Goal: Task Accomplishment & Management: Use online tool/utility

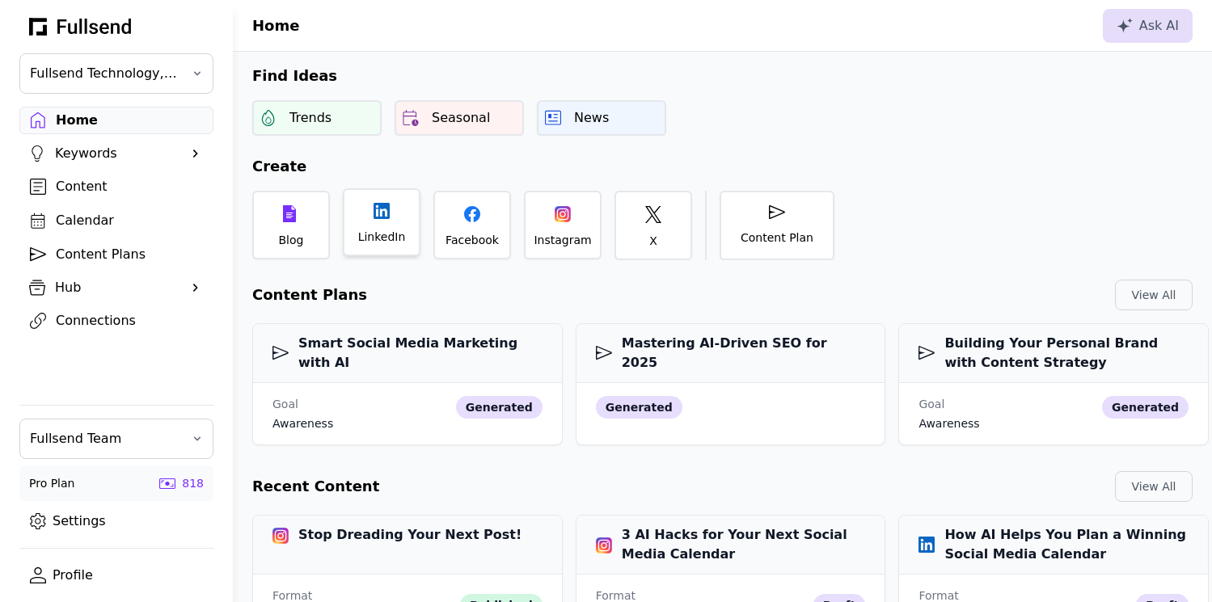
click at [379, 242] on div "LinkedIn" at bounding box center [382, 237] width 48 height 16
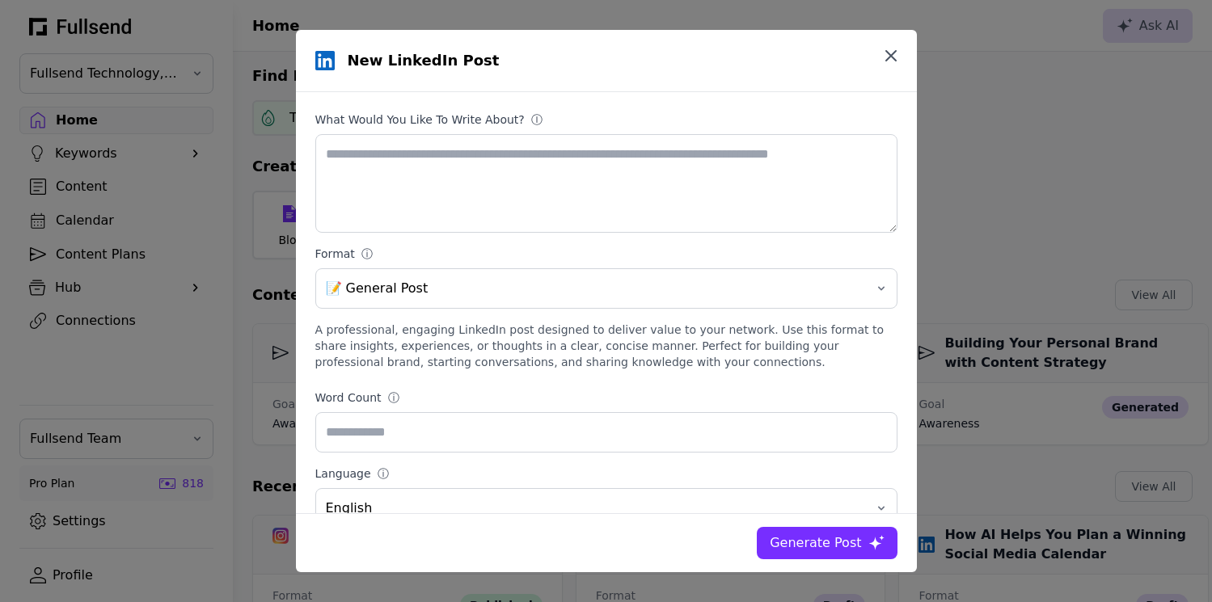
click at [886, 53] on icon "button" at bounding box center [891, 56] width 10 height 10
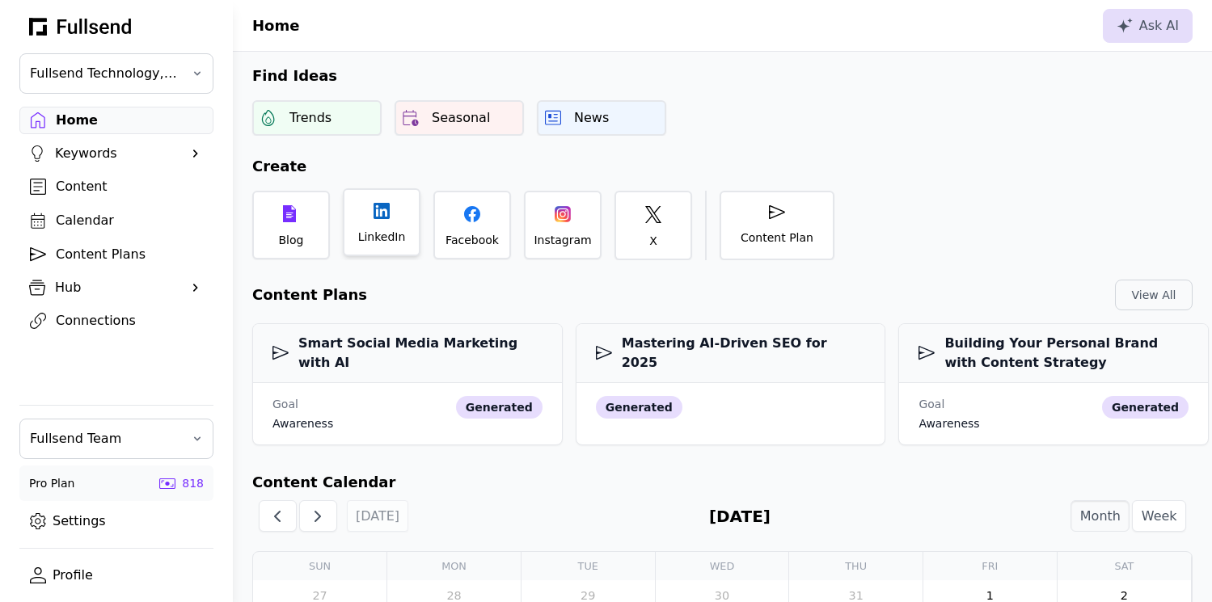
click at [399, 239] on div "LinkedIn" at bounding box center [382, 237] width 48 height 16
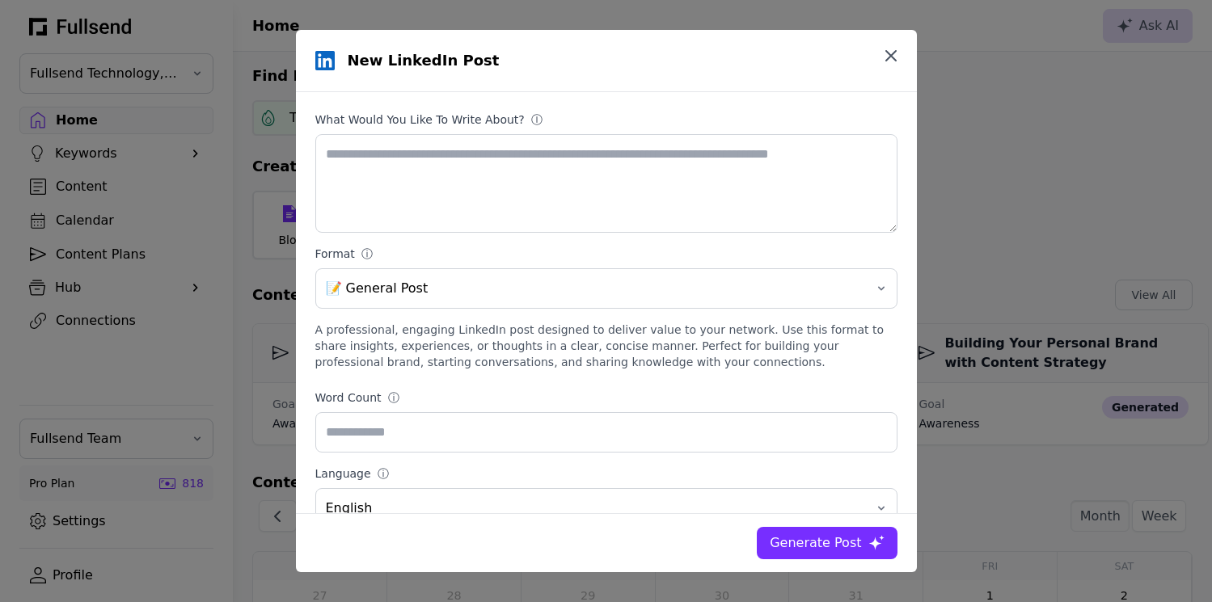
click at [895, 60] on icon "button" at bounding box center [890, 55] width 19 height 19
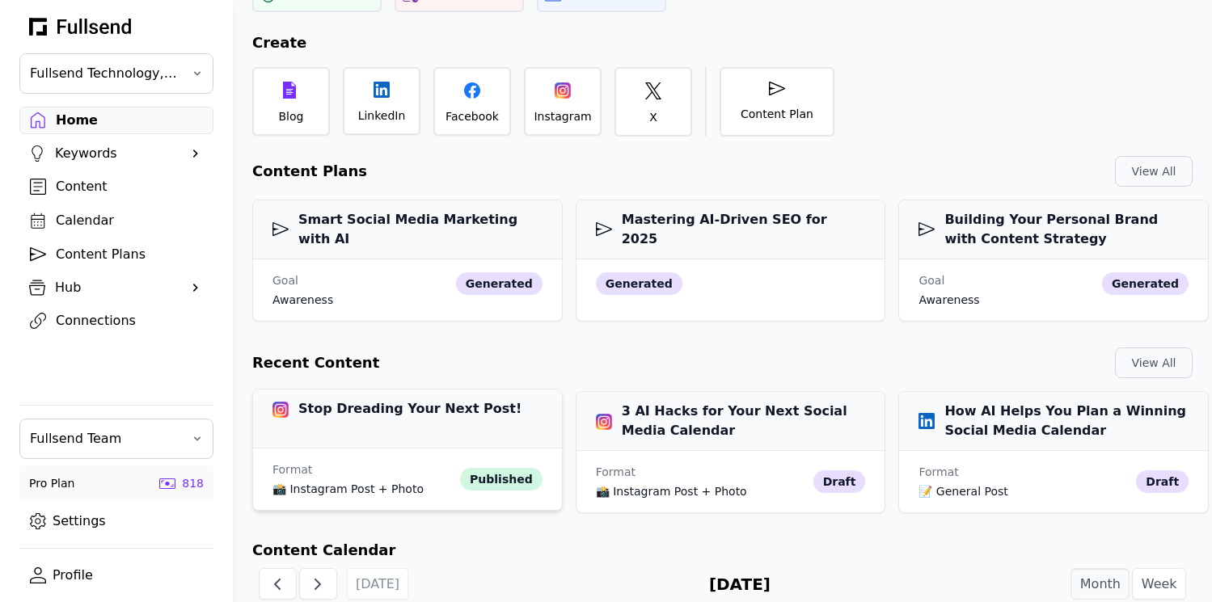
scroll to position [133, 0]
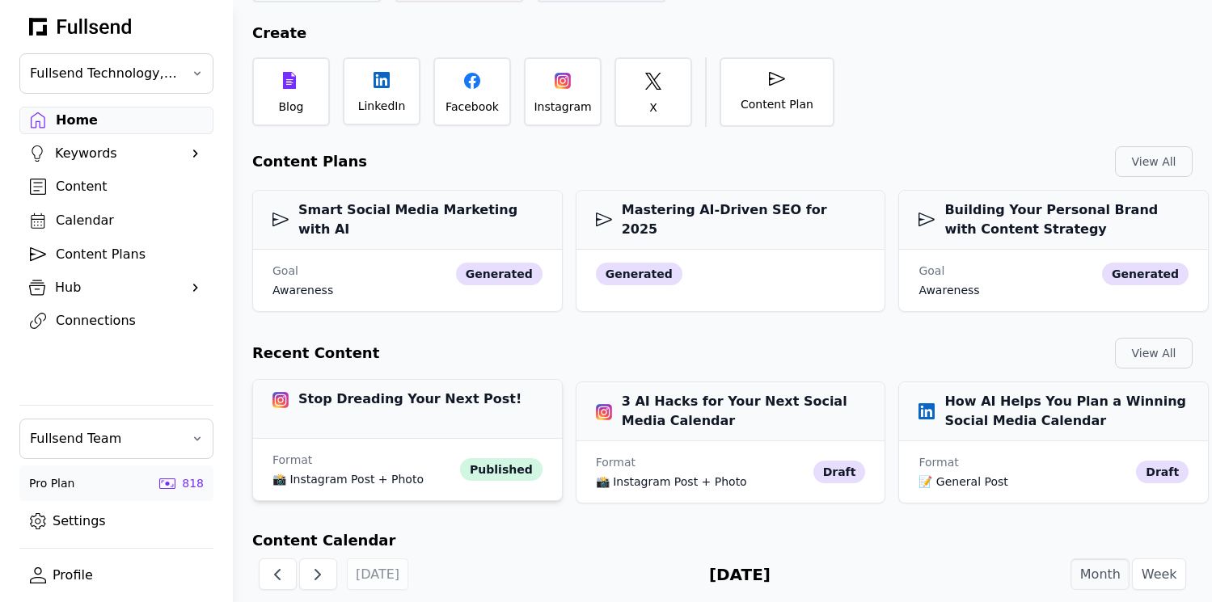
click at [393, 424] on div "Stop Dreading Your Next Post!" at bounding box center [407, 409] width 309 height 59
select select "**"
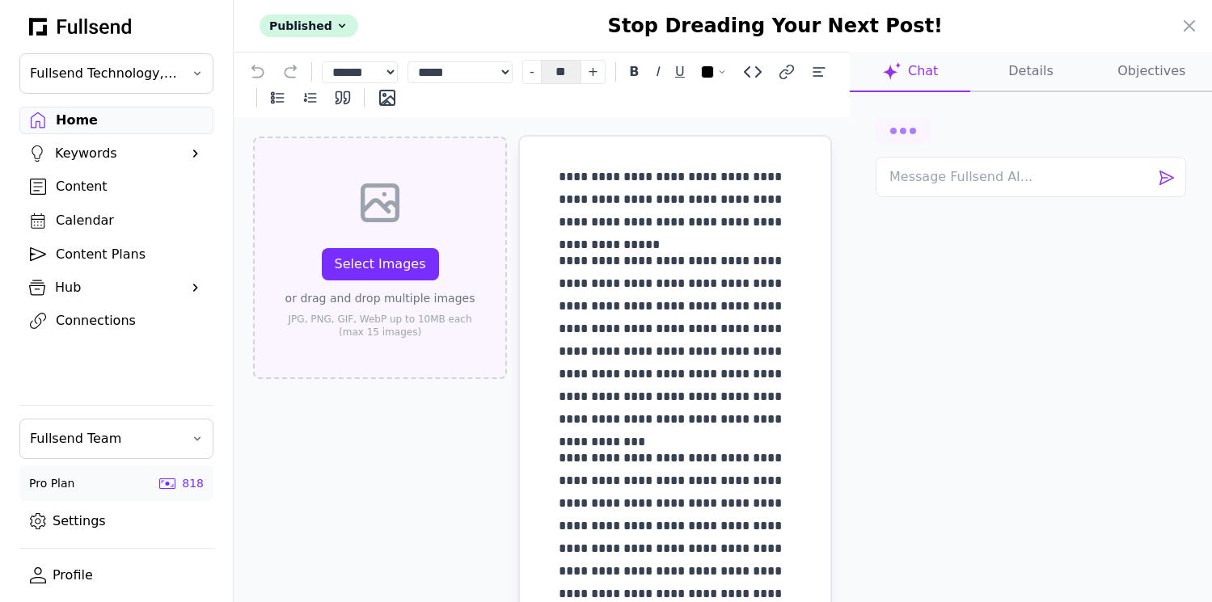
click at [364, 260] on div "Select Images" at bounding box center [380, 264] width 91 height 19
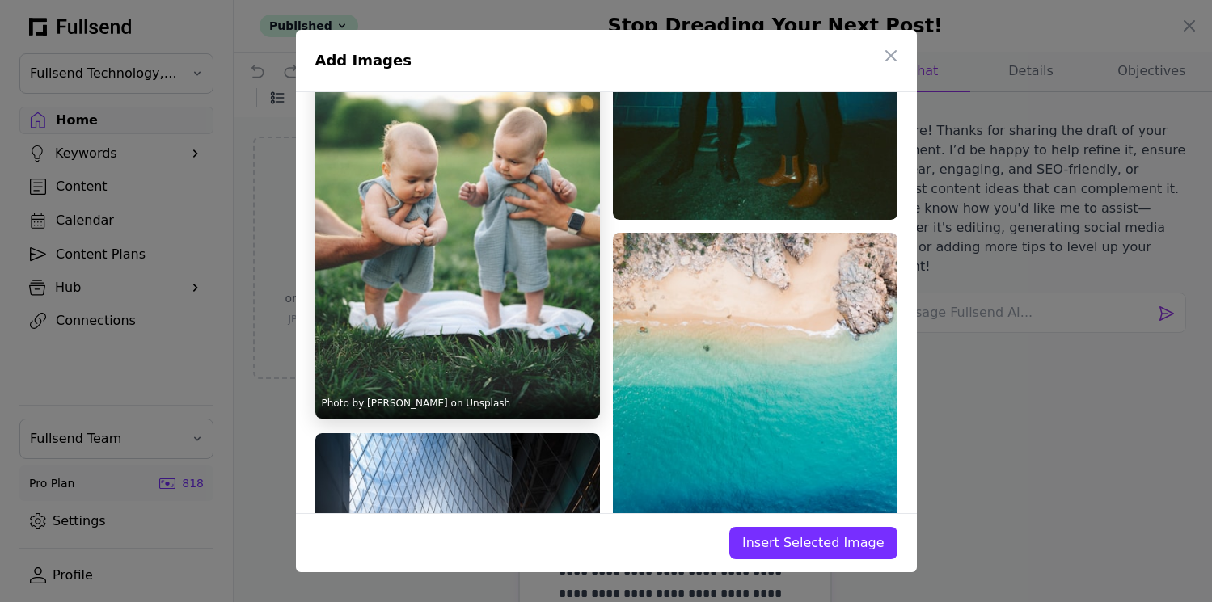
click at [484, 386] on div "Photo by Brooke Balentine on Unsplash" at bounding box center [457, 205] width 285 height 427
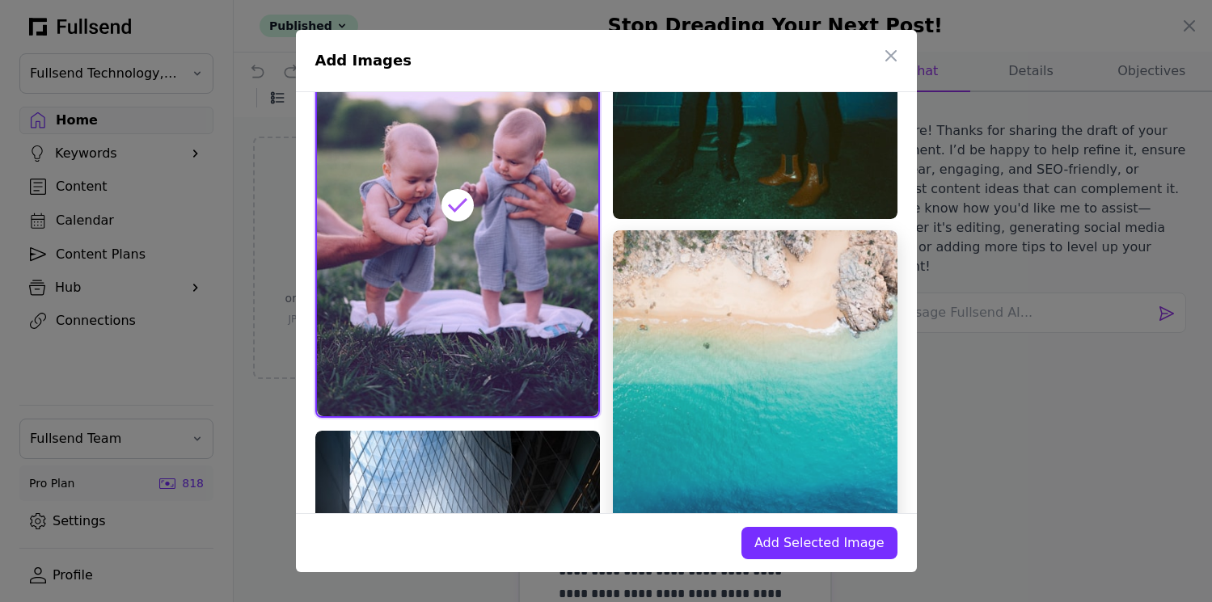
scroll to position [437, 0]
click at [721, 386] on img at bounding box center [755, 408] width 285 height 356
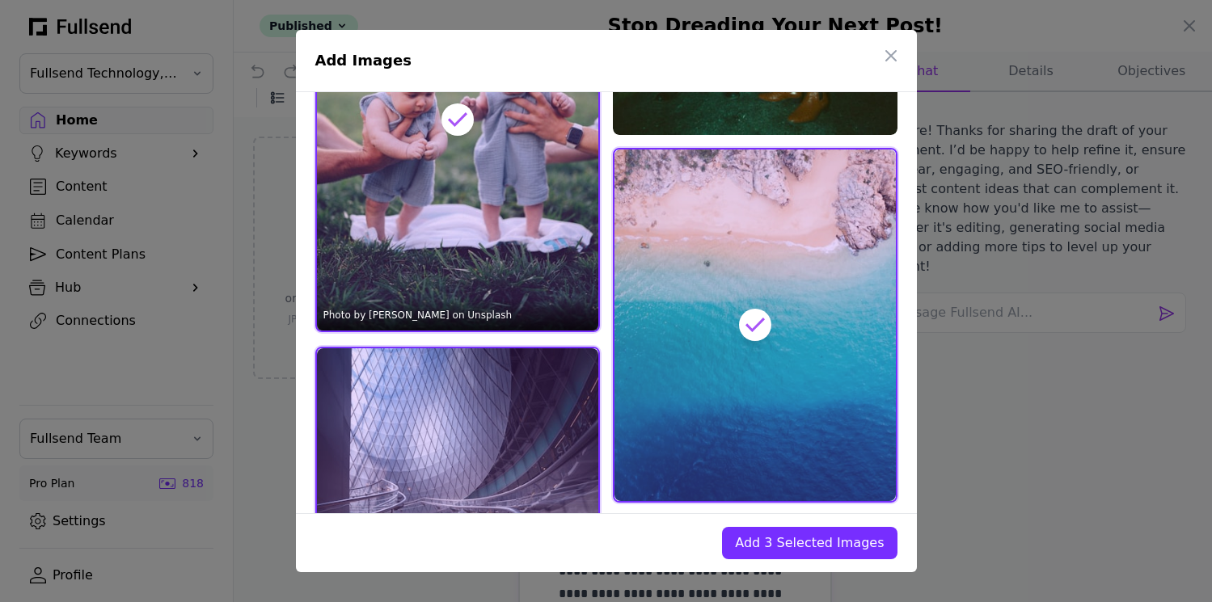
scroll to position [622, 0]
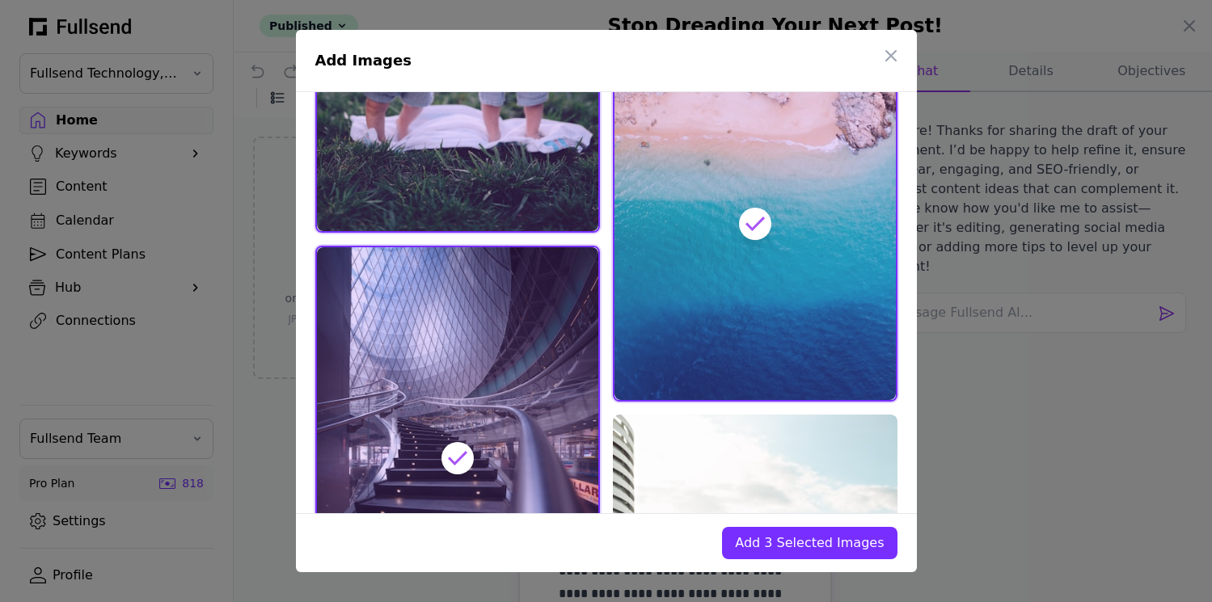
click at [801, 546] on span "Add 3 Selected Images" at bounding box center [809, 543] width 149 height 19
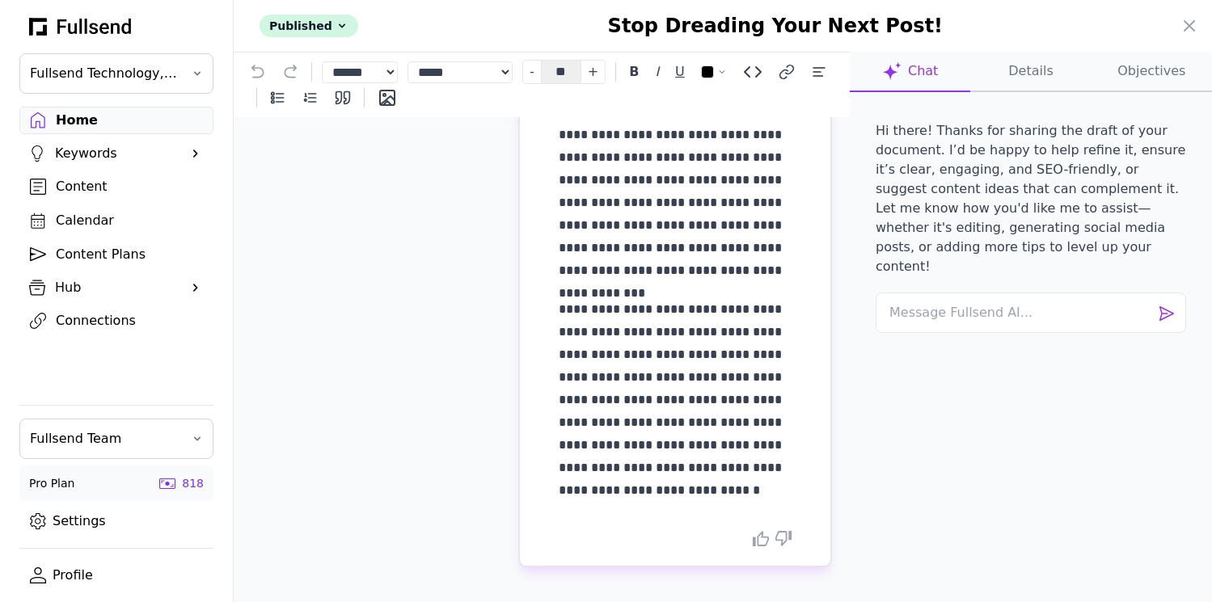
scroll to position [157, 0]
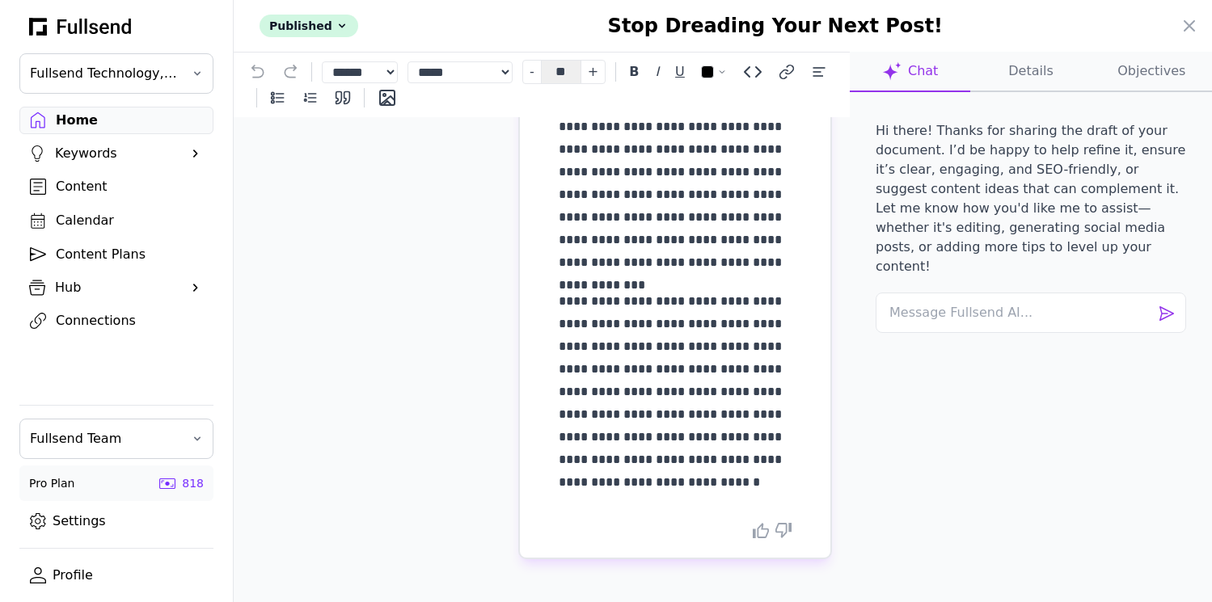
click at [357, 51] on img at bounding box center [360, 18] width 65 height 65
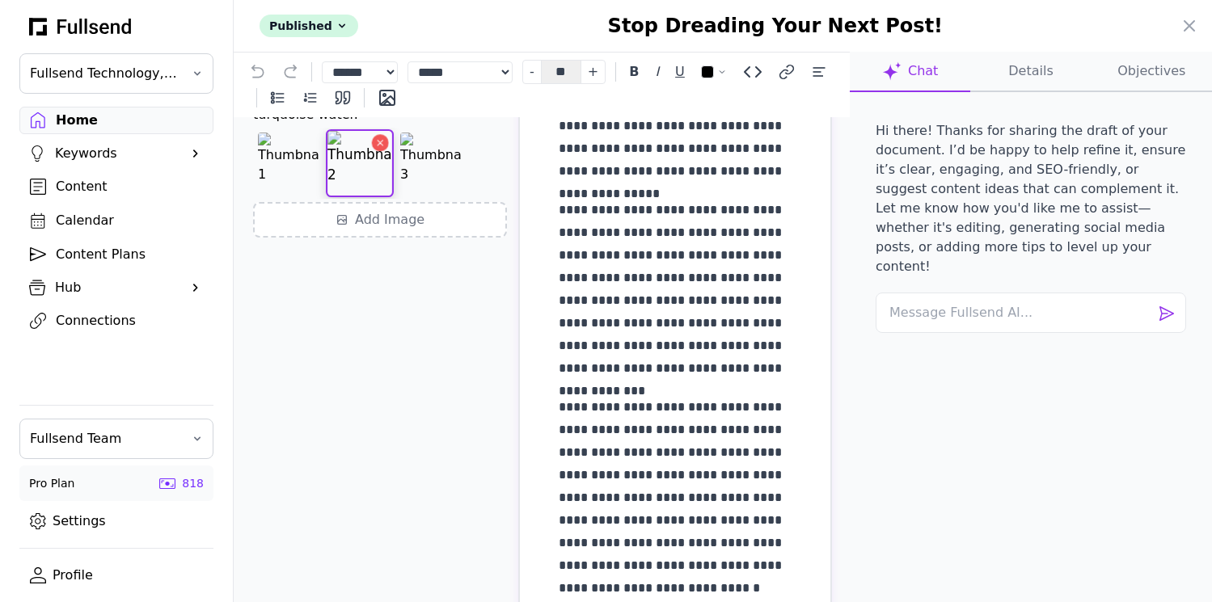
scroll to position [33, 0]
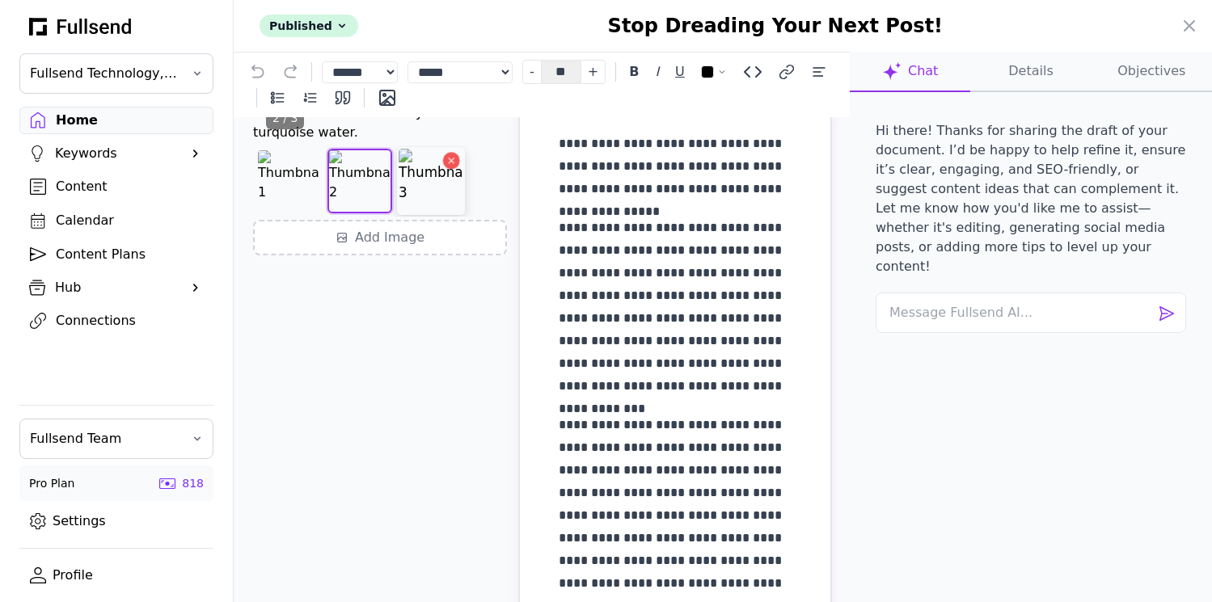
click at [423, 213] on img at bounding box center [431, 181] width 65 height 65
click at [275, 213] on img at bounding box center [288, 181] width 65 height 65
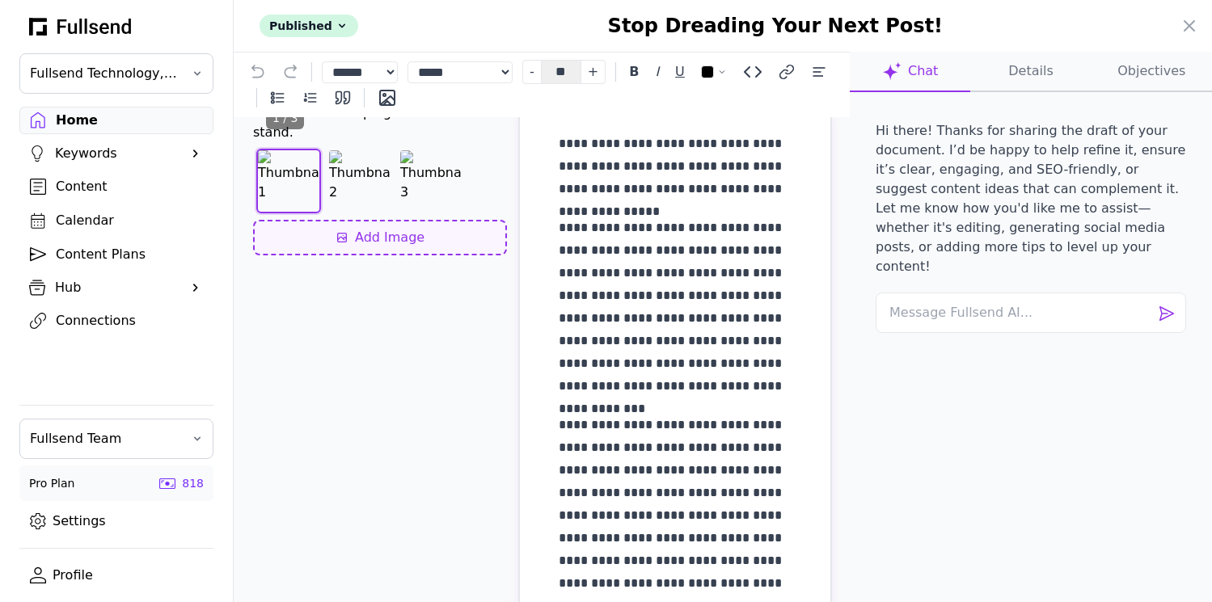
click at [378, 247] on div "Add Image" at bounding box center [380, 237] width 225 height 19
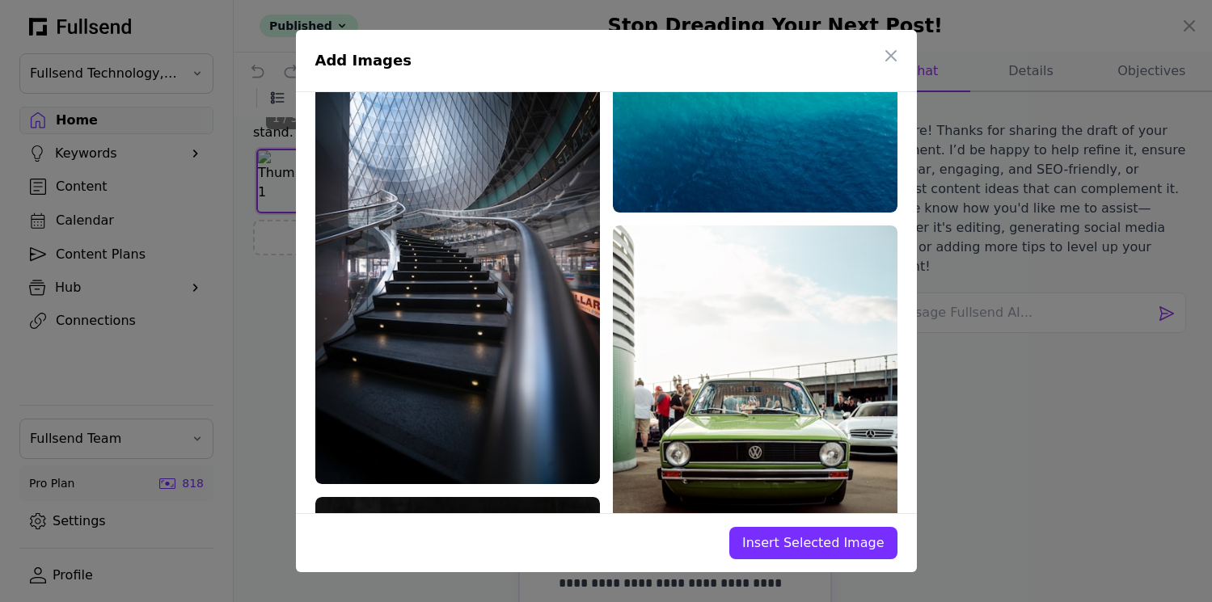
scroll to position [1200, 0]
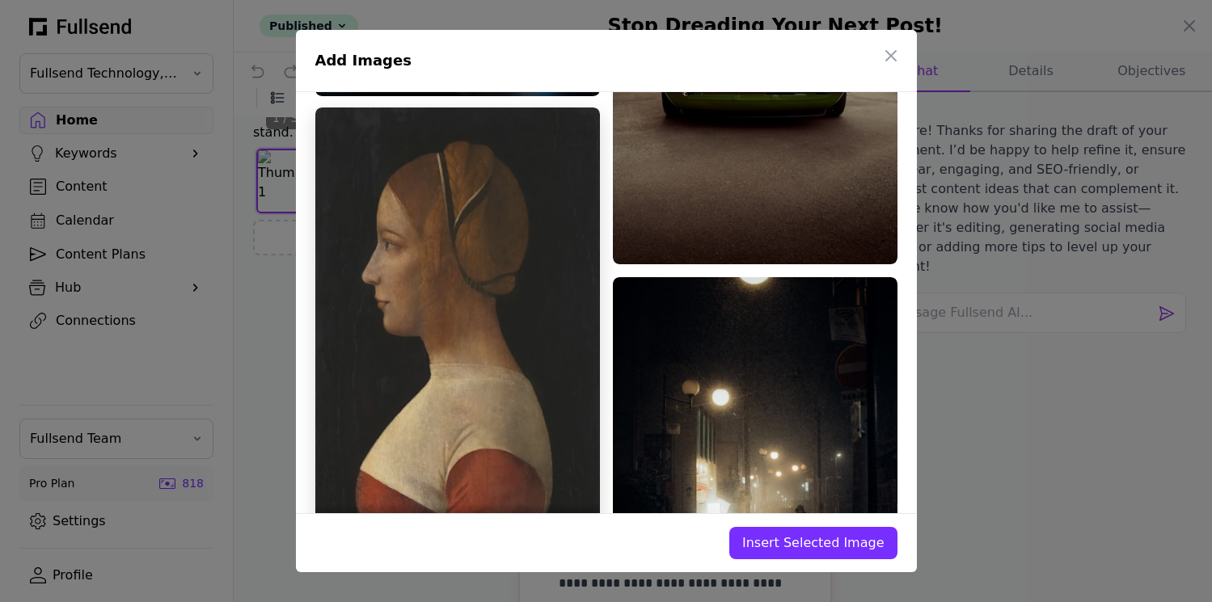
click at [528, 344] on img at bounding box center [457, 322] width 285 height 429
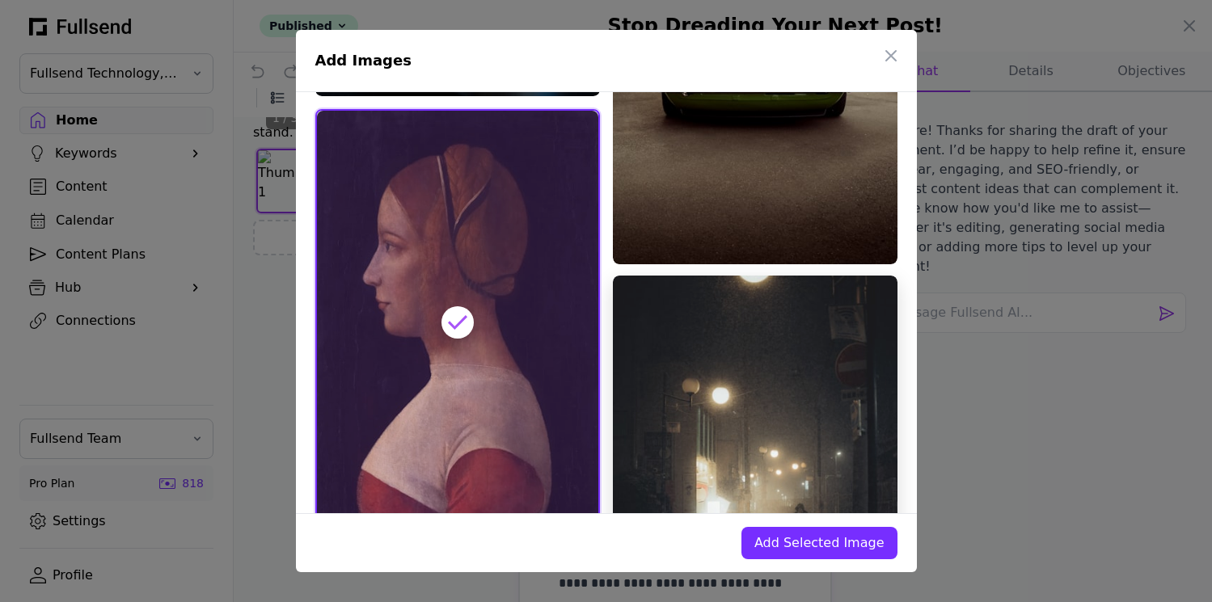
click at [744, 429] on img at bounding box center [755, 489] width 285 height 427
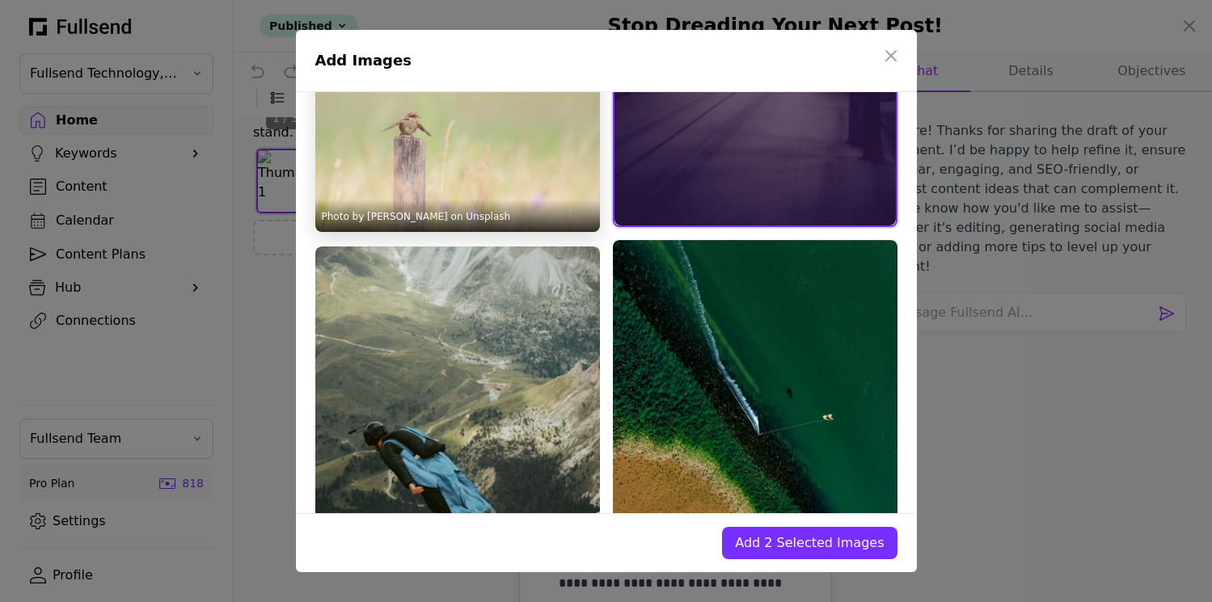
click at [499, 211] on div "Photo by Elias Maurer on Unsplash" at bounding box center [457, 216] width 285 height 32
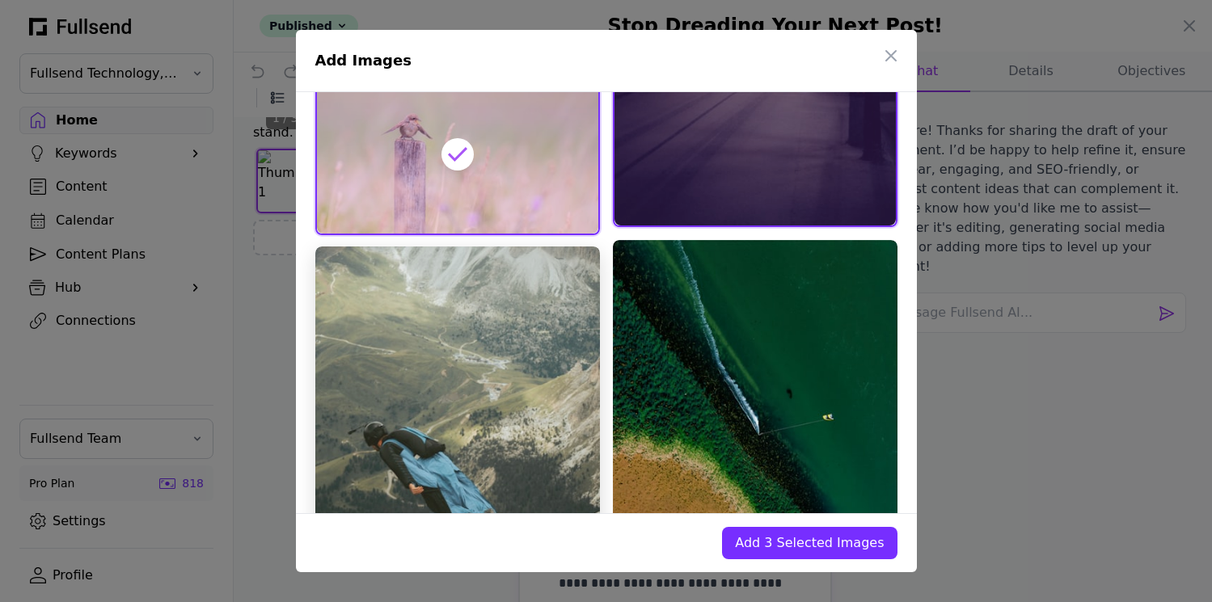
scroll to position [1676, 0]
click at [511, 361] on img at bounding box center [457, 459] width 285 height 427
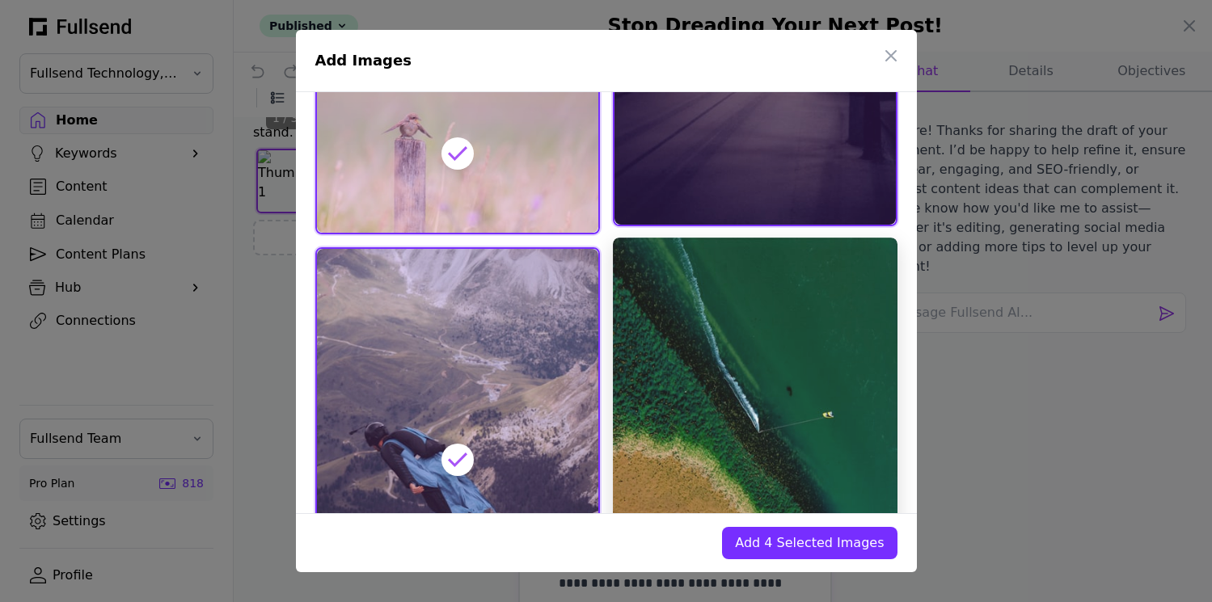
click at [710, 382] on img at bounding box center [755, 428] width 285 height 380
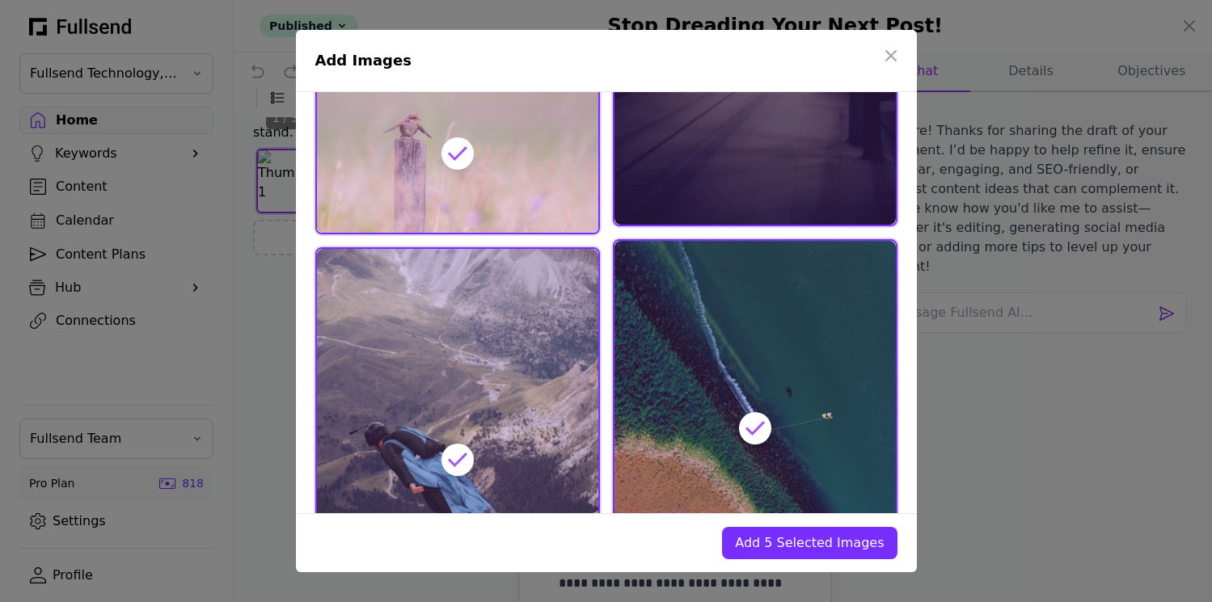
click at [751, 541] on span "Add 5 Selected Images" at bounding box center [809, 543] width 149 height 19
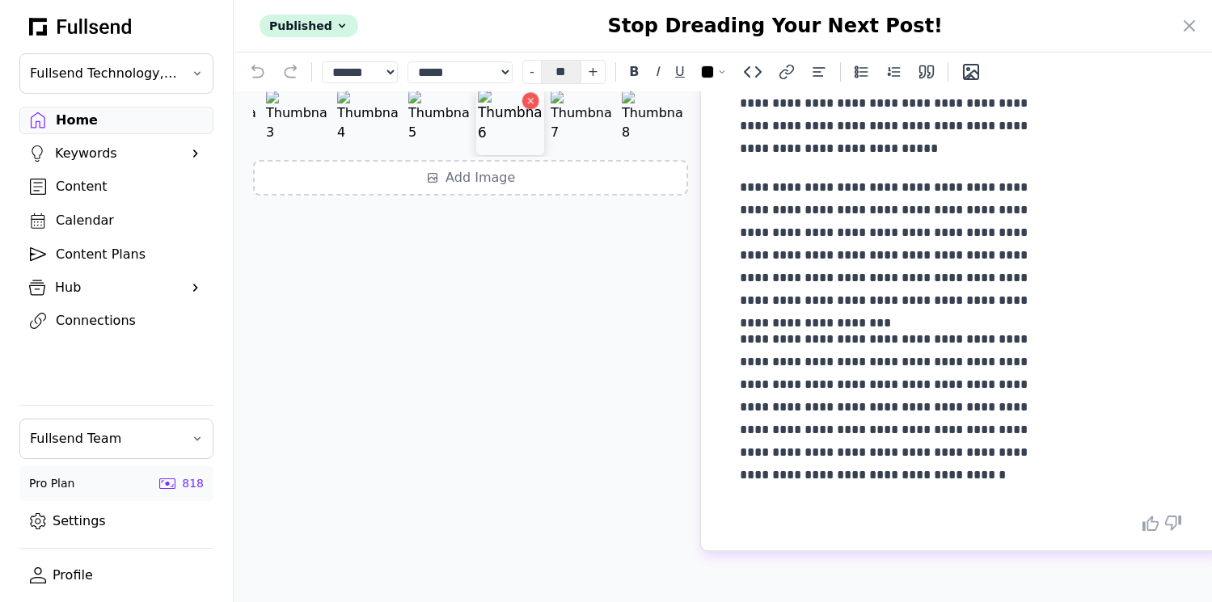
scroll to position [93, 0]
click at [405, 188] on div "Add Image" at bounding box center [471, 177] width 406 height 19
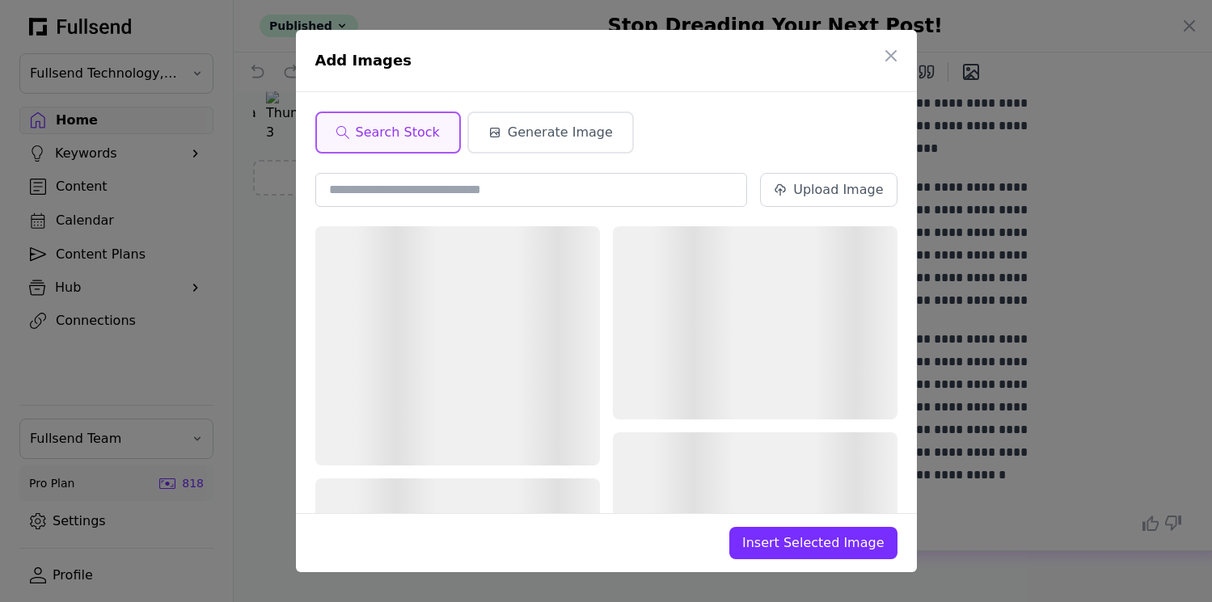
scroll to position [0, 0]
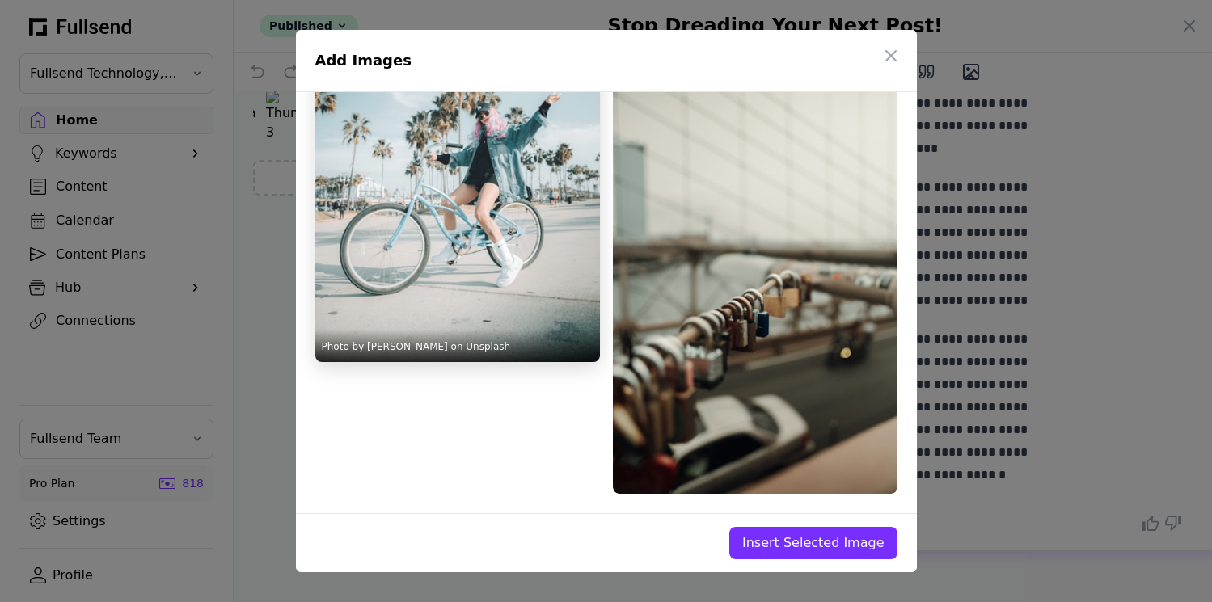
click at [492, 252] on img at bounding box center [457, 148] width 285 height 427
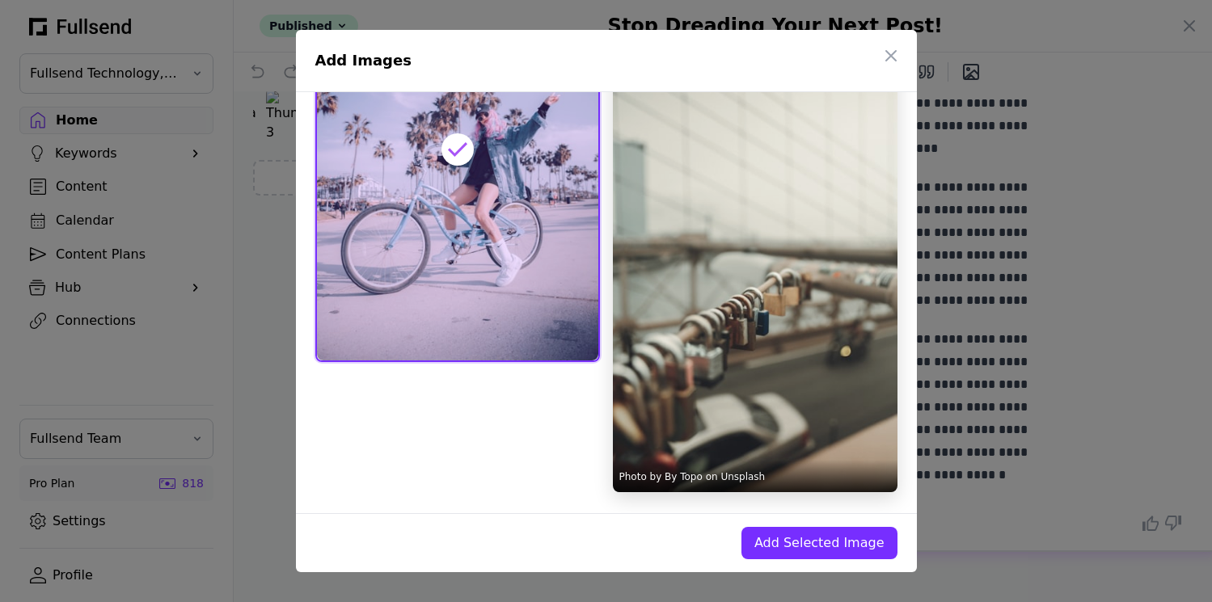
click at [723, 344] on img at bounding box center [755, 279] width 285 height 427
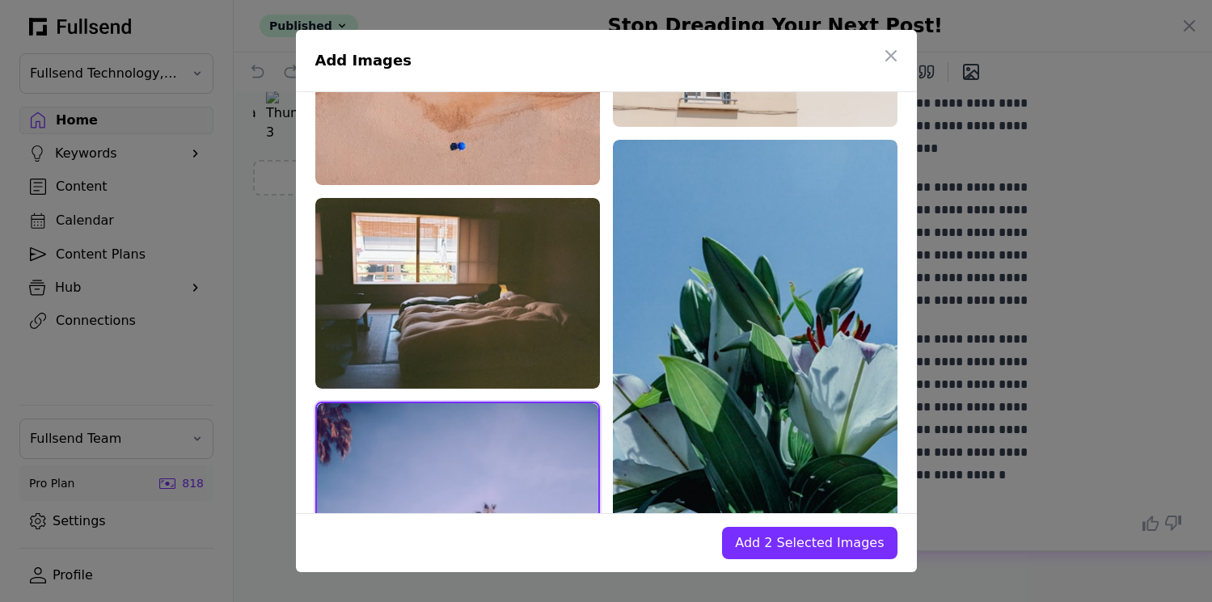
scroll to position [2939, 0]
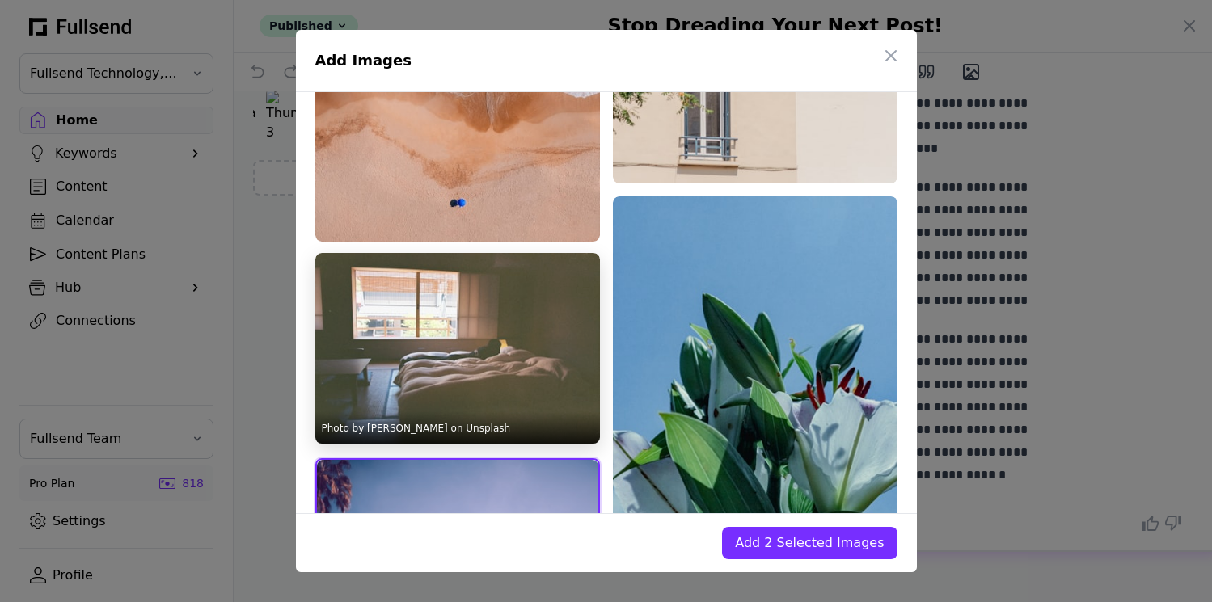
click at [522, 345] on img at bounding box center [457, 348] width 285 height 191
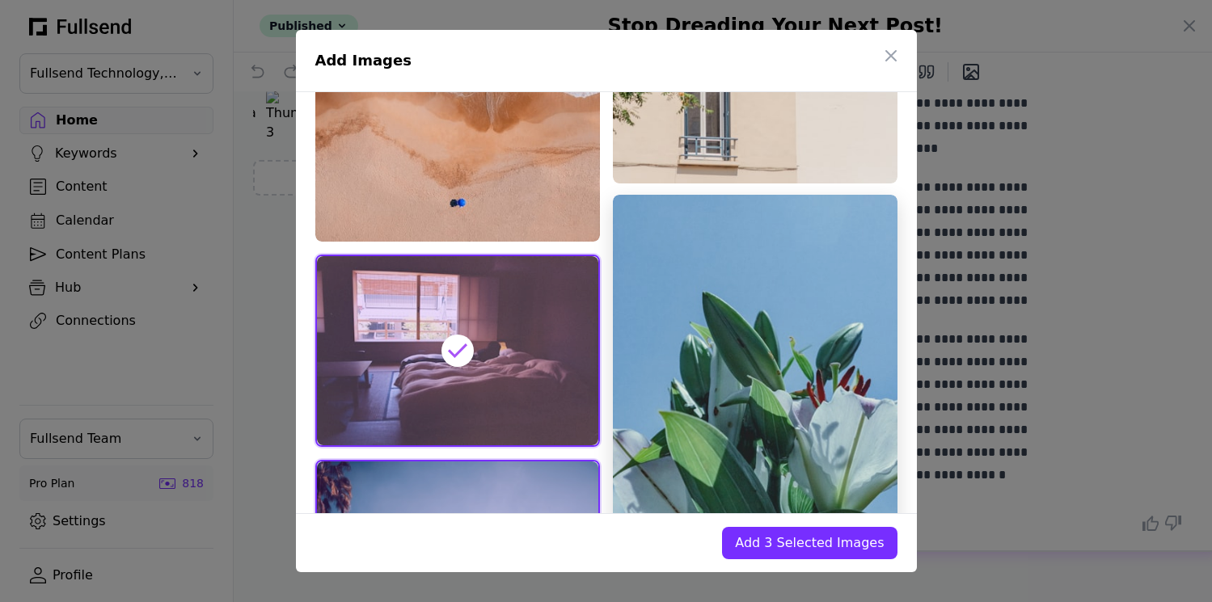
click at [750, 334] on img at bounding box center [755, 384] width 285 height 379
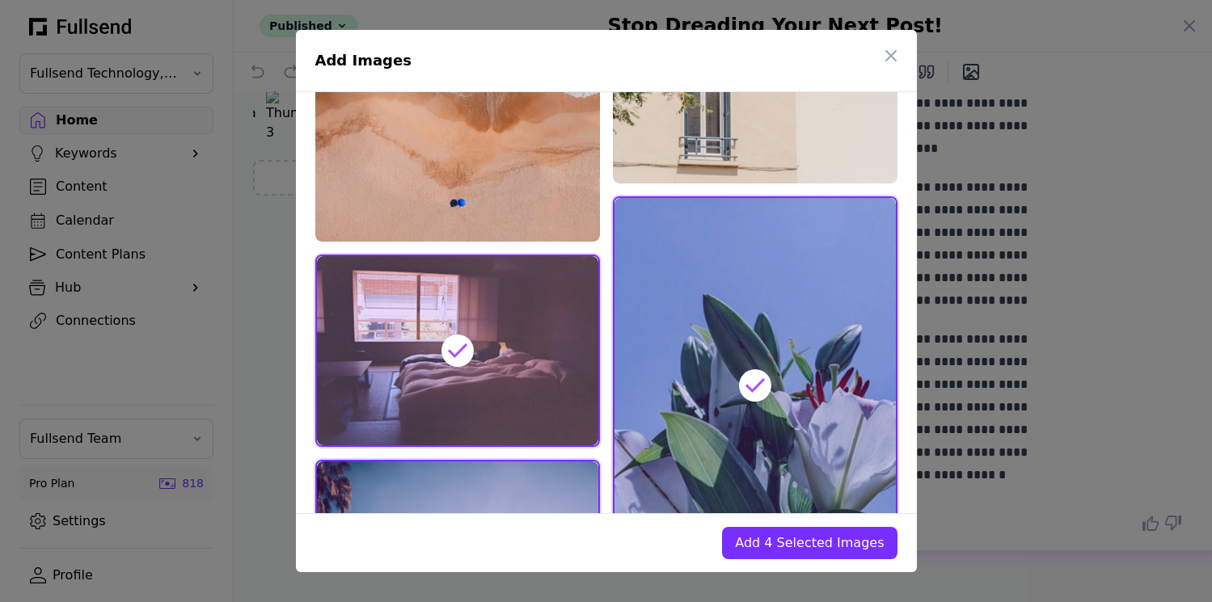
click at [809, 545] on span "Add 4 Selected Images" at bounding box center [809, 543] width 149 height 19
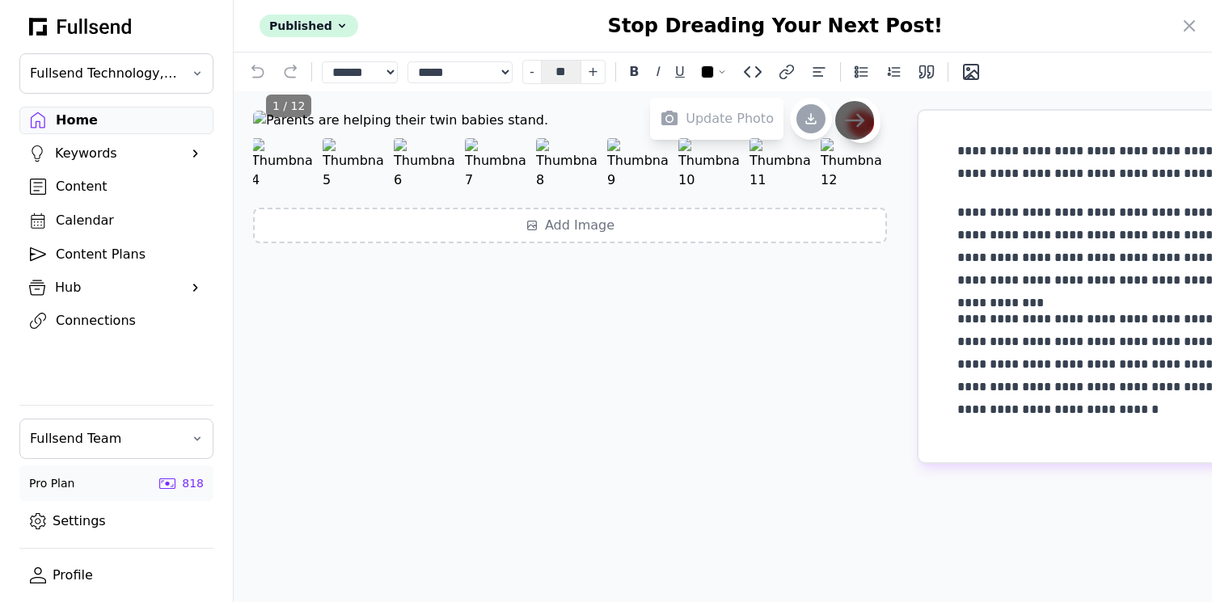
scroll to position [78, 0]
click at [721, 158] on button "Delete image" at bounding box center [730, 148] width 19 height 19
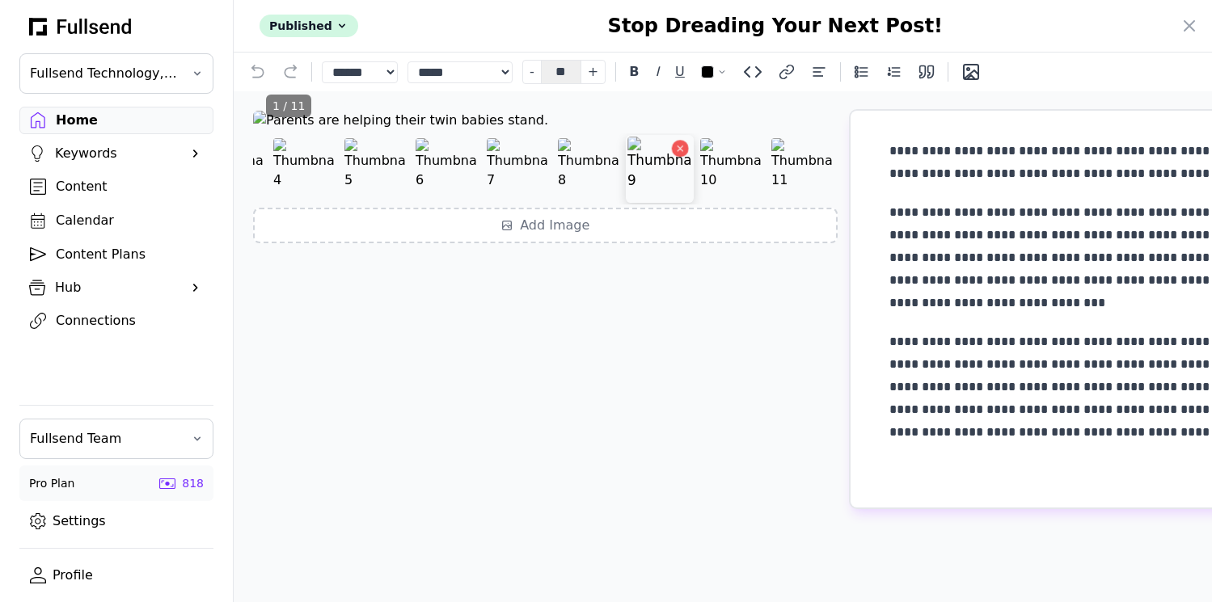
click at [628, 201] on img at bounding box center [660, 169] width 65 height 65
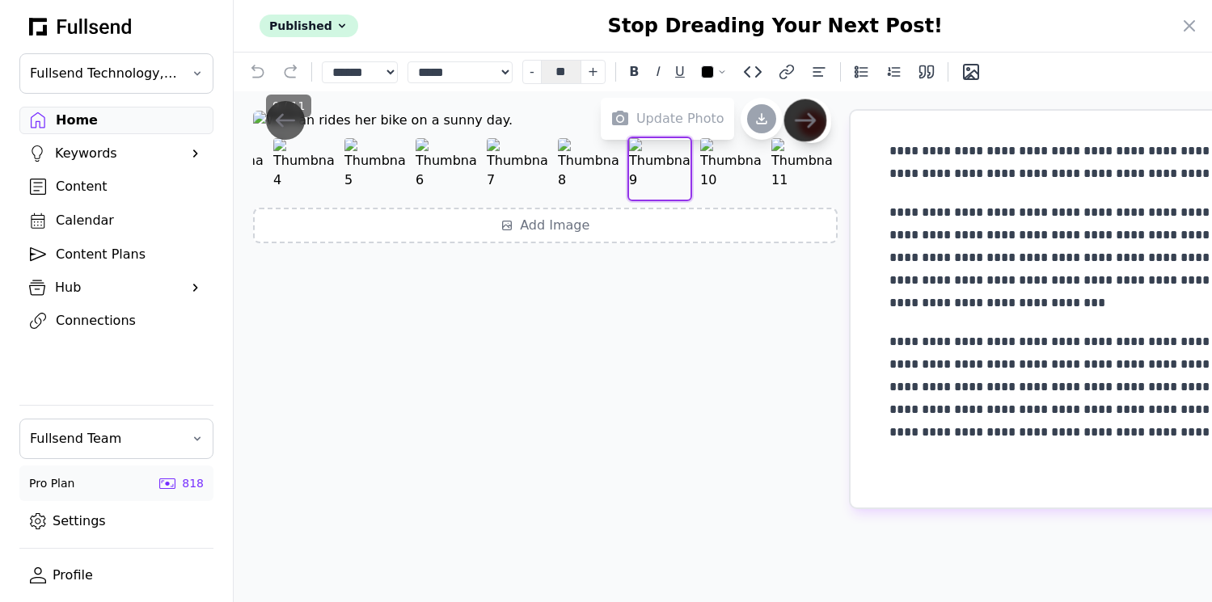
click at [794, 131] on icon "Next image" at bounding box center [804, 120] width 21 height 21
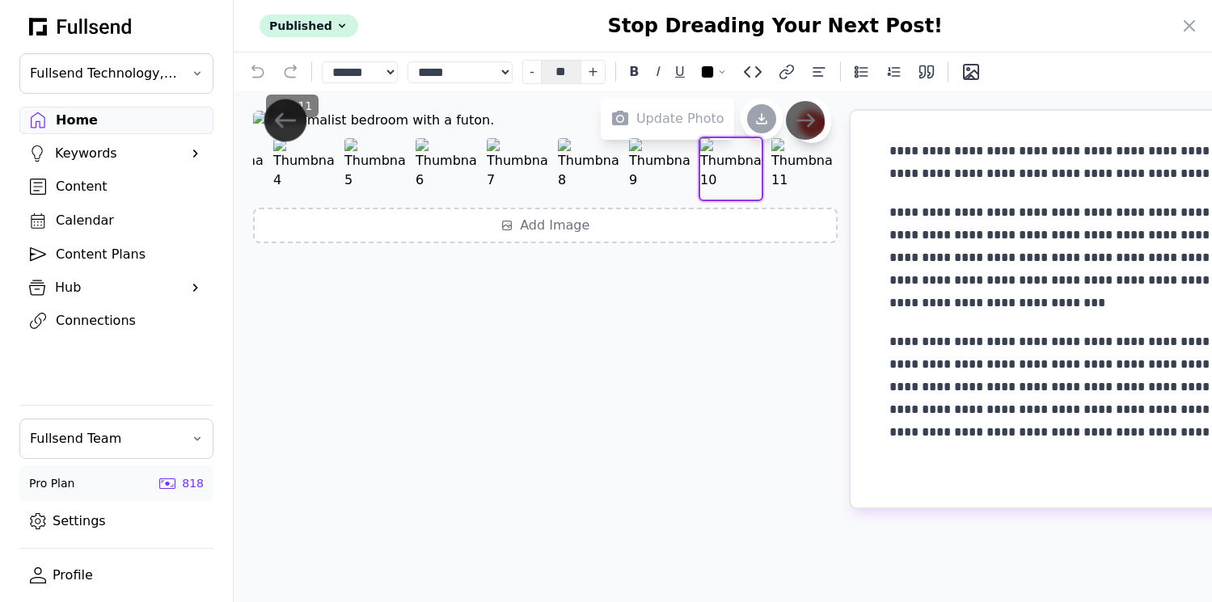
click at [280, 127] on icon "Previous image" at bounding box center [285, 120] width 19 height 13
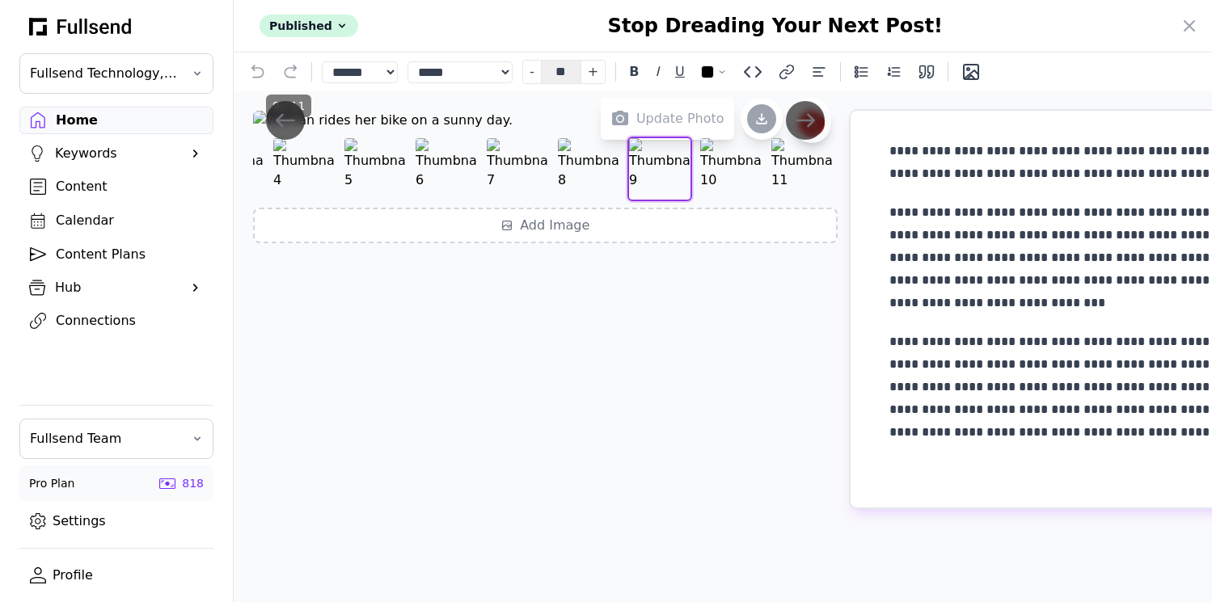
click at [806, 130] on icon at bounding box center [811, 123] width 11 height 13
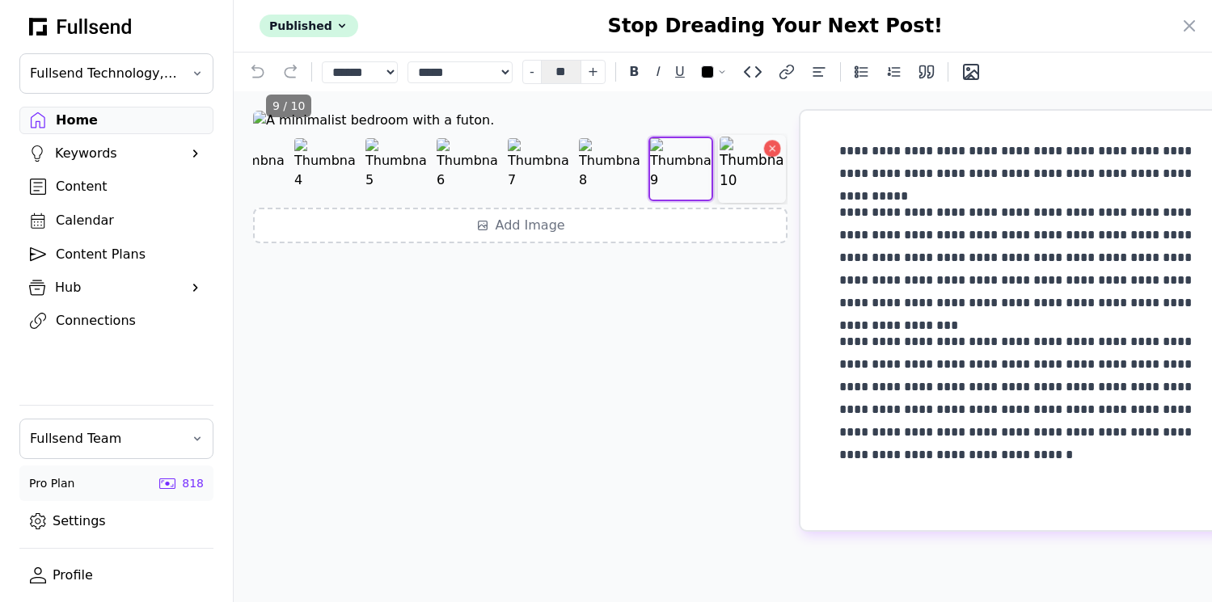
click at [720, 201] on img at bounding box center [752, 169] width 65 height 65
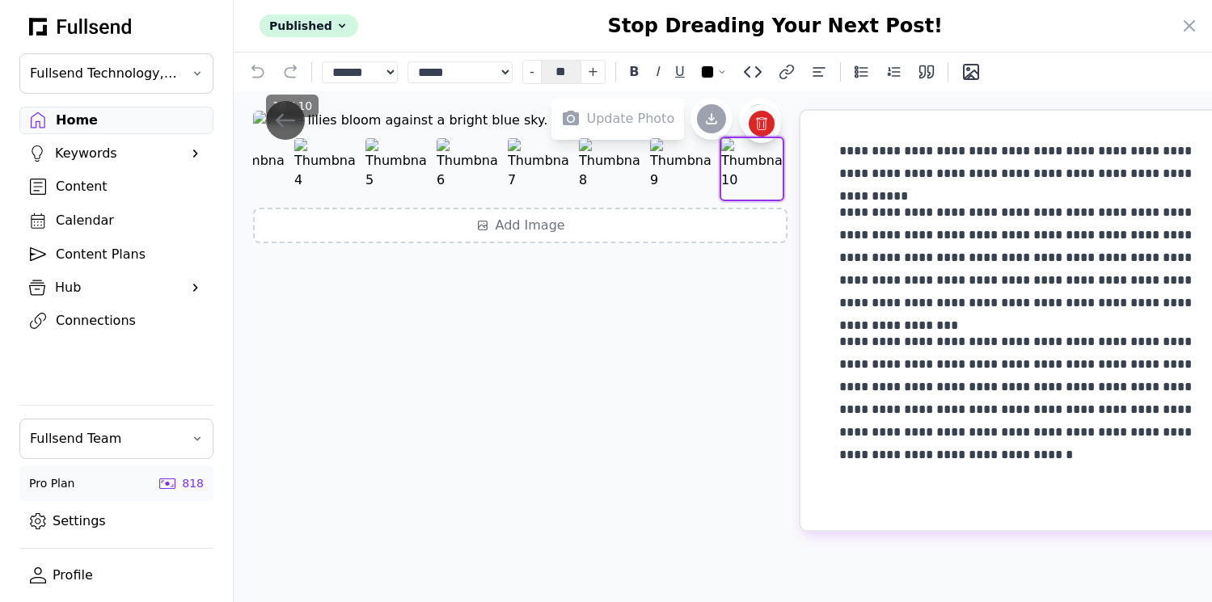
click at [755, 130] on icon at bounding box center [761, 123] width 13 height 13
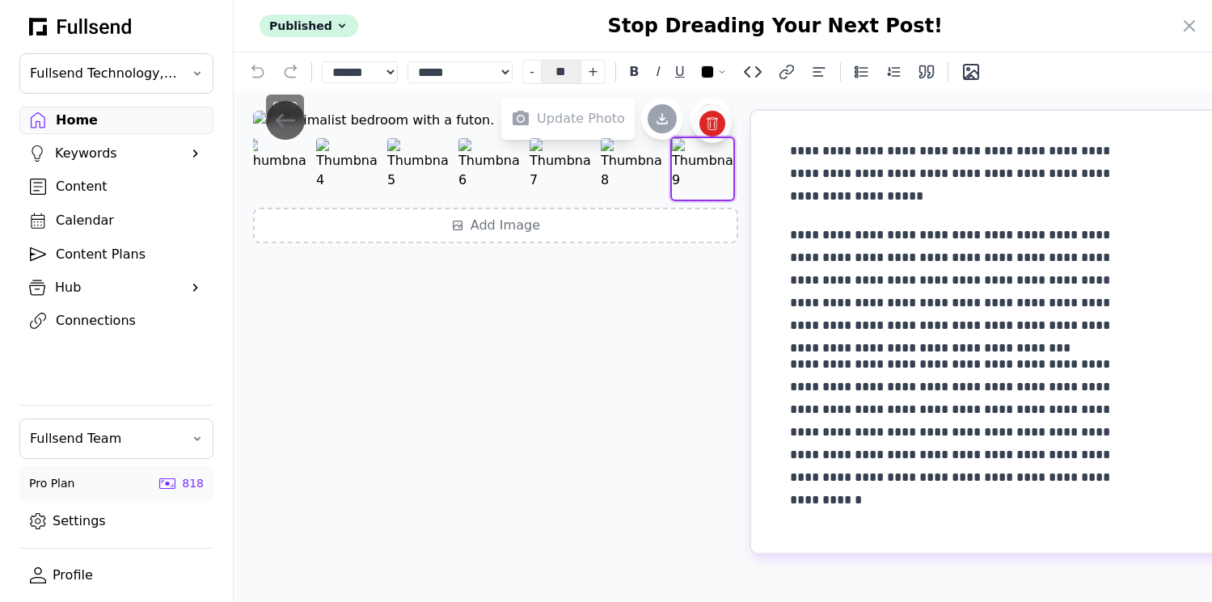
scroll to position [0, 282]
click at [717, 154] on icon "Delete image" at bounding box center [722, 148] width 11 height 11
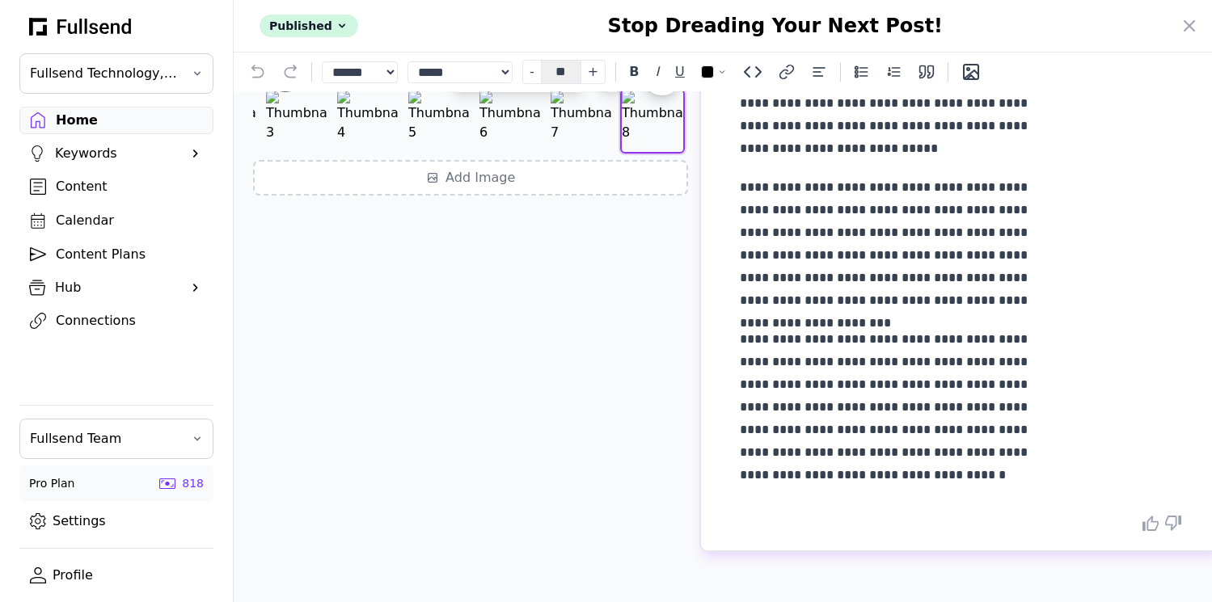
scroll to position [104, 0]
click at [670, 104] on icon "Delete image" at bounding box center [673, 101] width 6 height 6
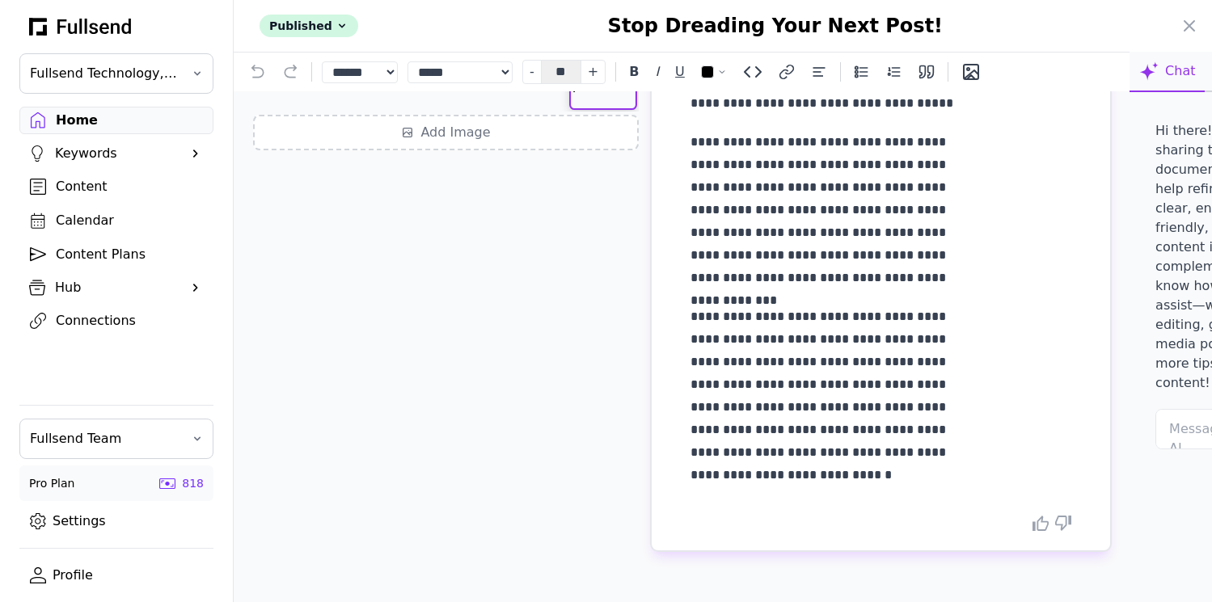
click at [618, 61] on icon "Delete image" at bounding box center [623, 55] width 11 height 11
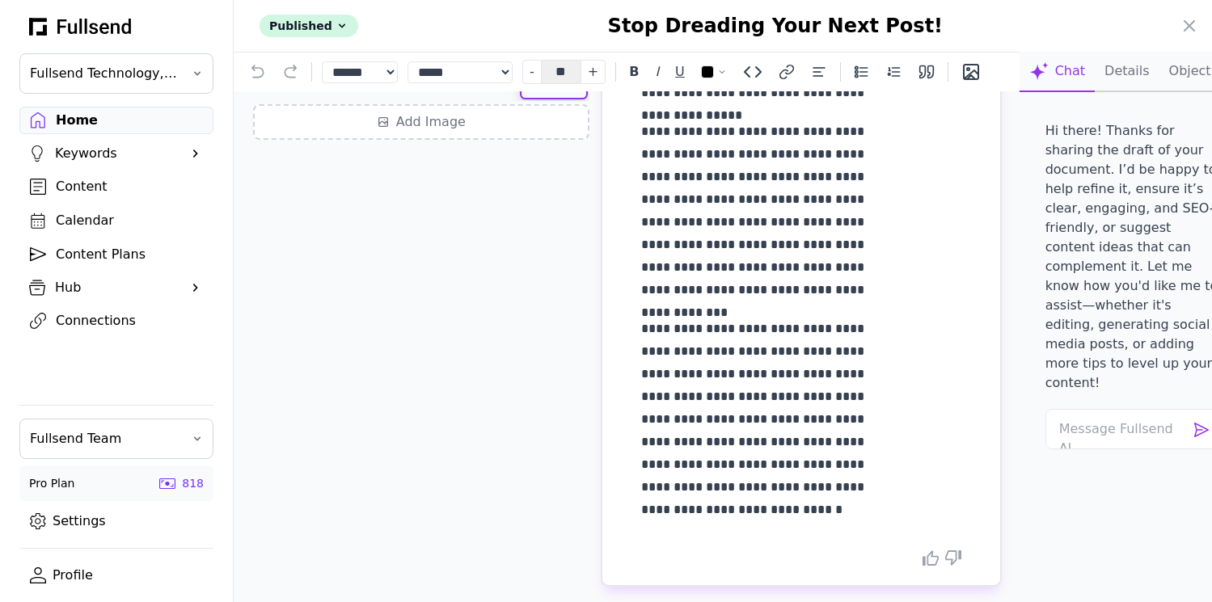
click at [565, 54] on button "Delete image" at bounding box center [574, 45] width 19 height 19
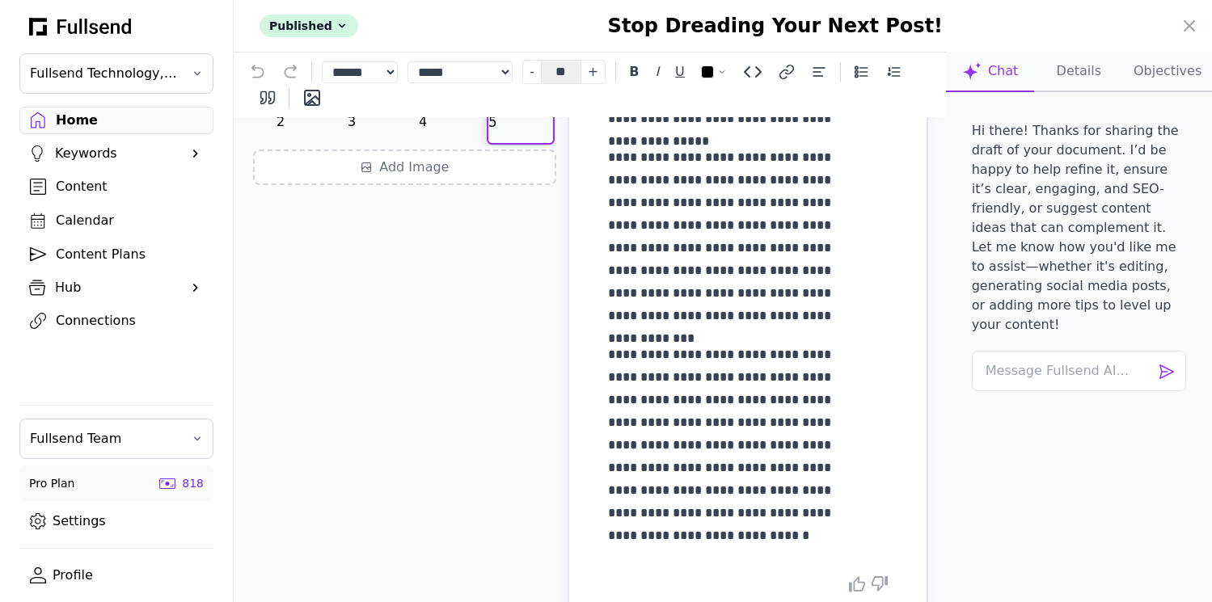
click at [535, 96] on icon "Delete image" at bounding box center [540, 90] width 11 height 11
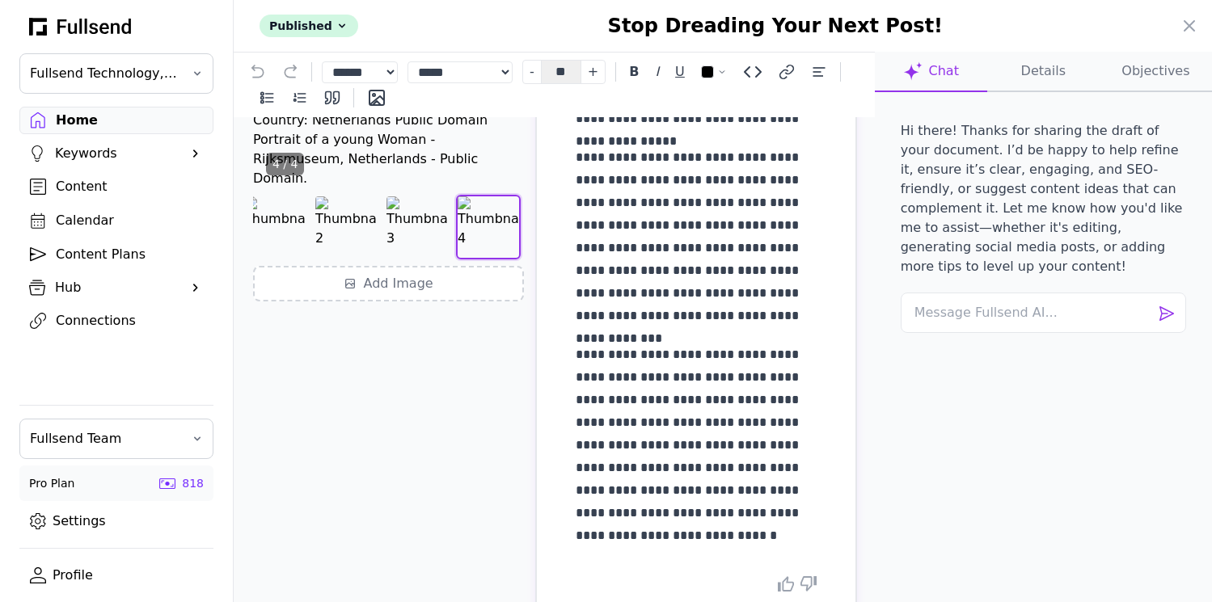
click at [503, 213] on icon "Delete image" at bounding box center [508, 208] width 10 height 10
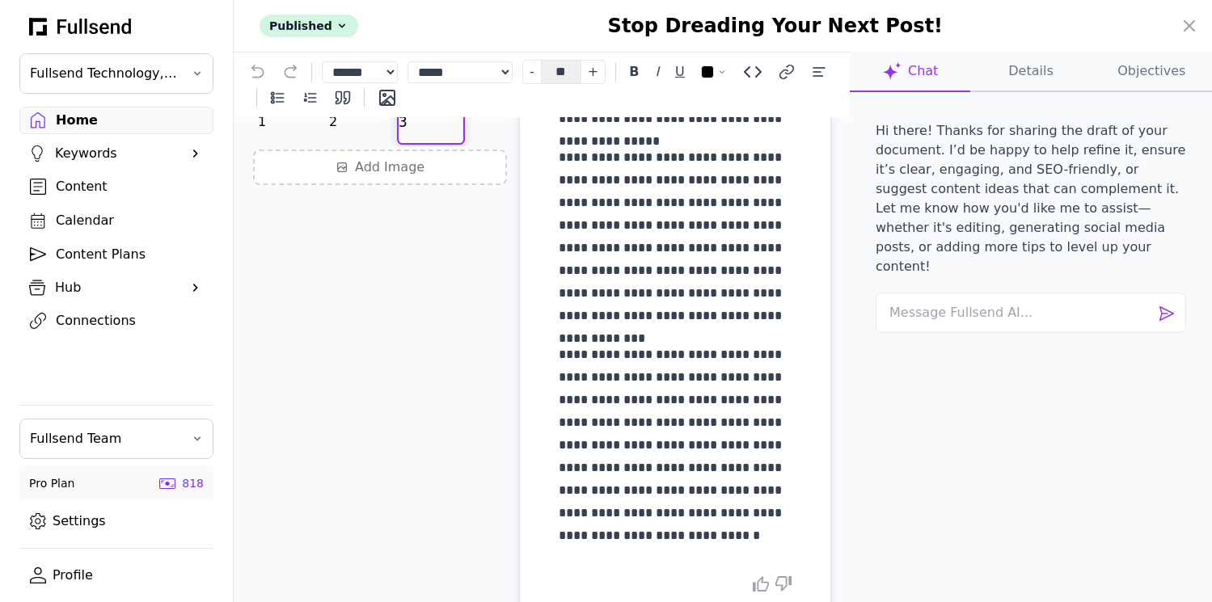
click at [454, 96] on icon "Delete image" at bounding box center [451, 90] width 11 height 11
click at [382, 96] on icon "Delete image" at bounding box center [379, 90] width 11 height 11
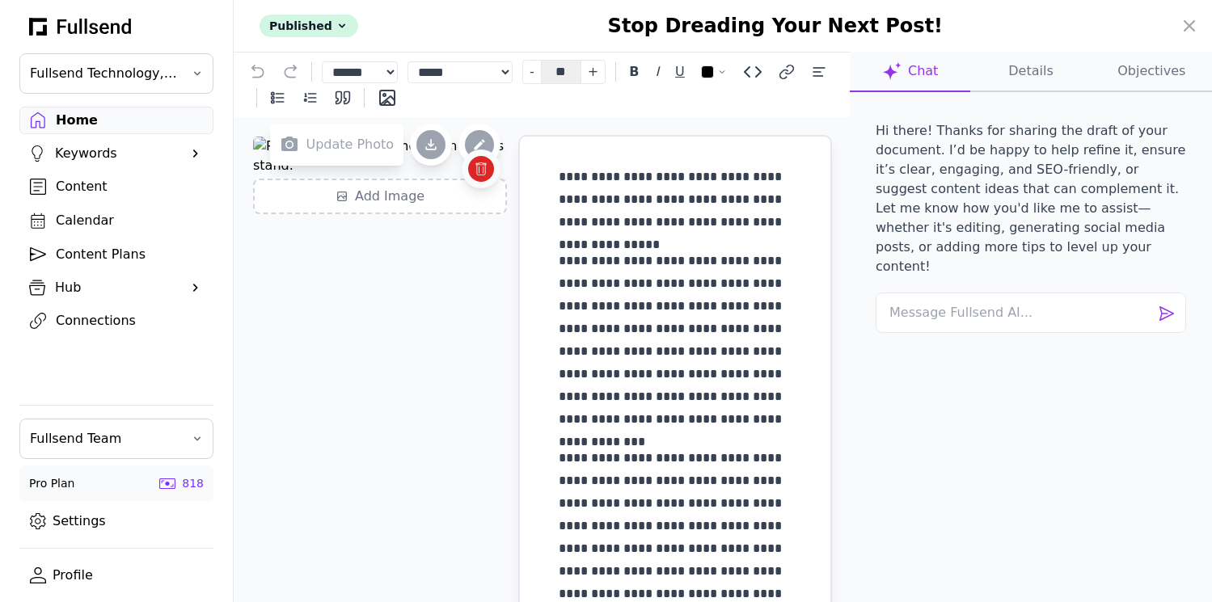
click at [486, 182] on div at bounding box center [481, 169] width 26 height 26
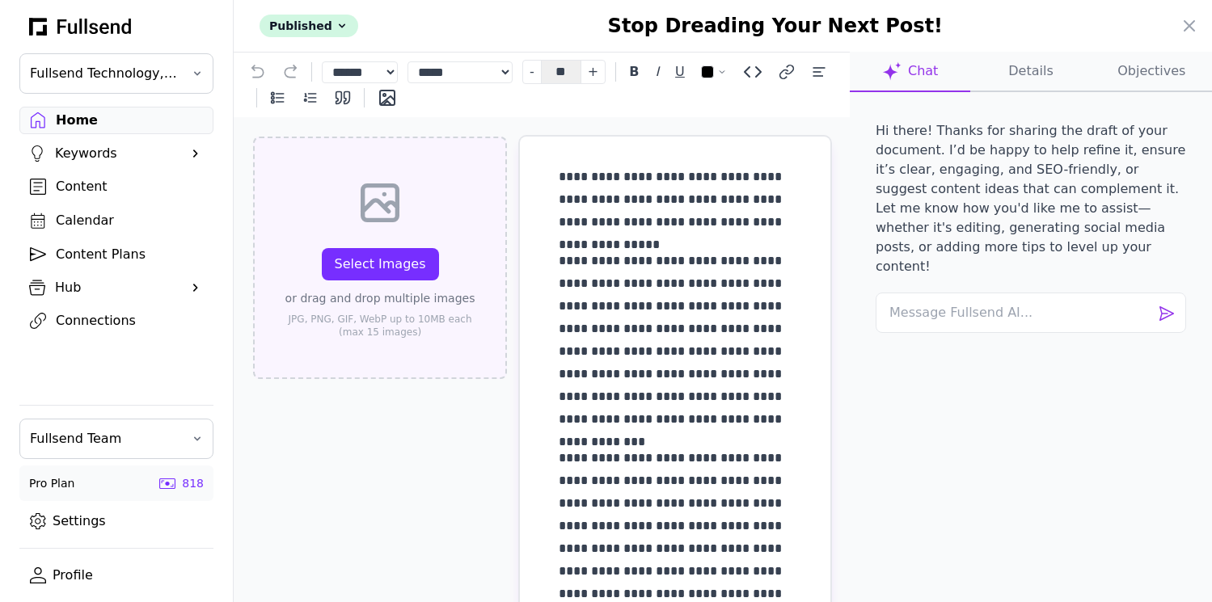
click at [411, 252] on button "Select Images" at bounding box center [380, 264] width 117 height 32
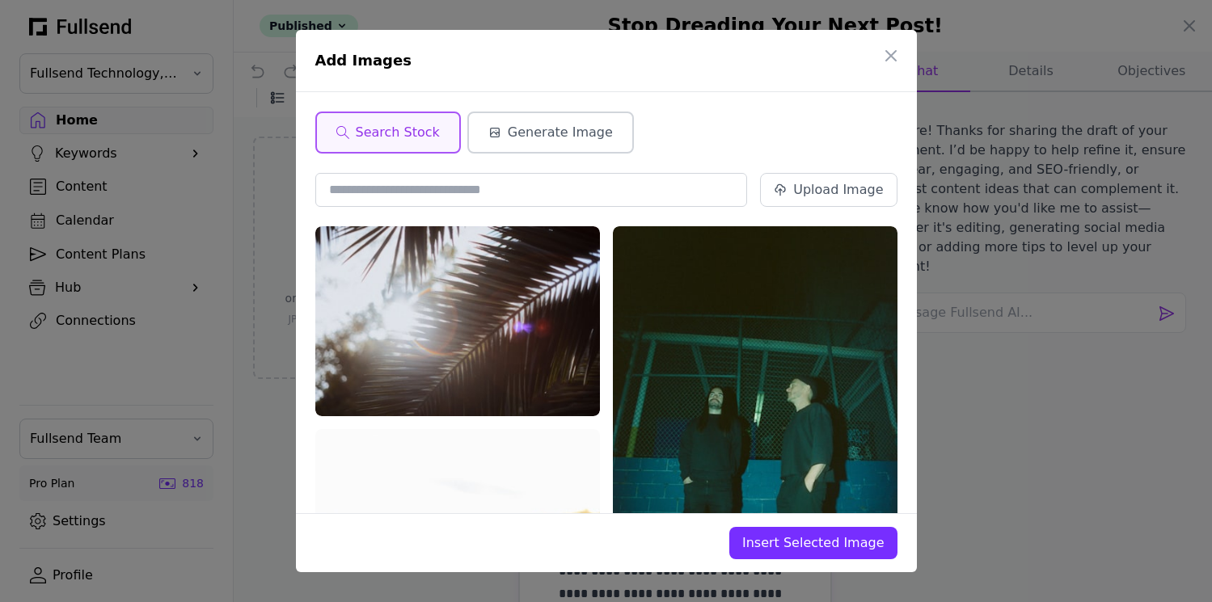
click at [554, 136] on span "Generate Image" at bounding box center [560, 132] width 105 height 19
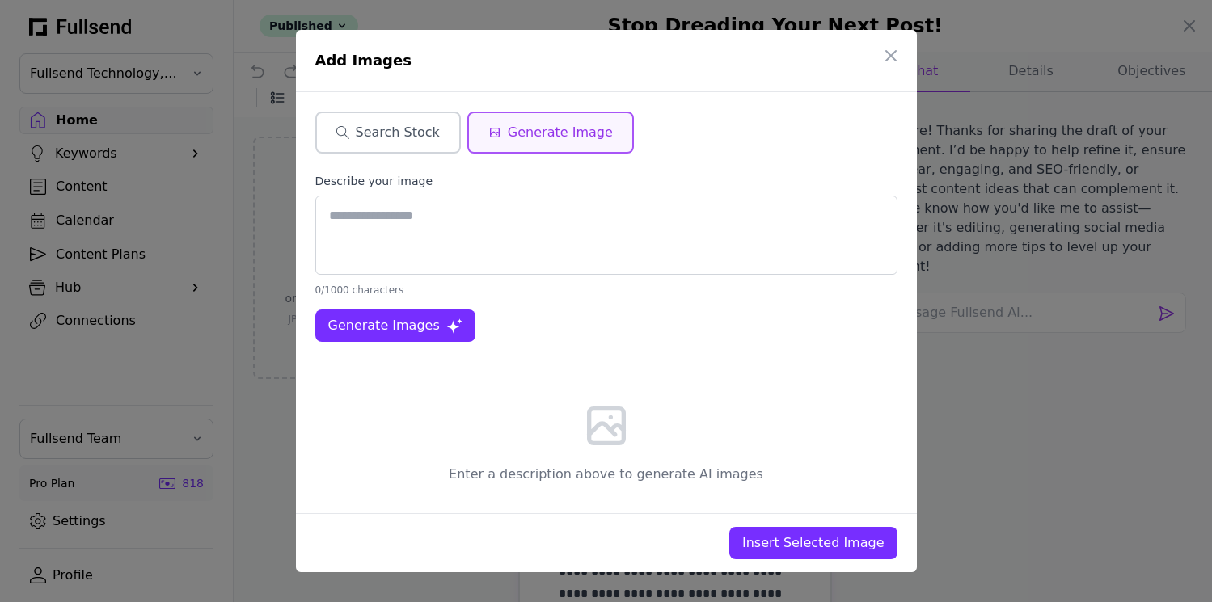
click at [395, 130] on span "Search Stock" at bounding box center [398, 132] width 84 height 19
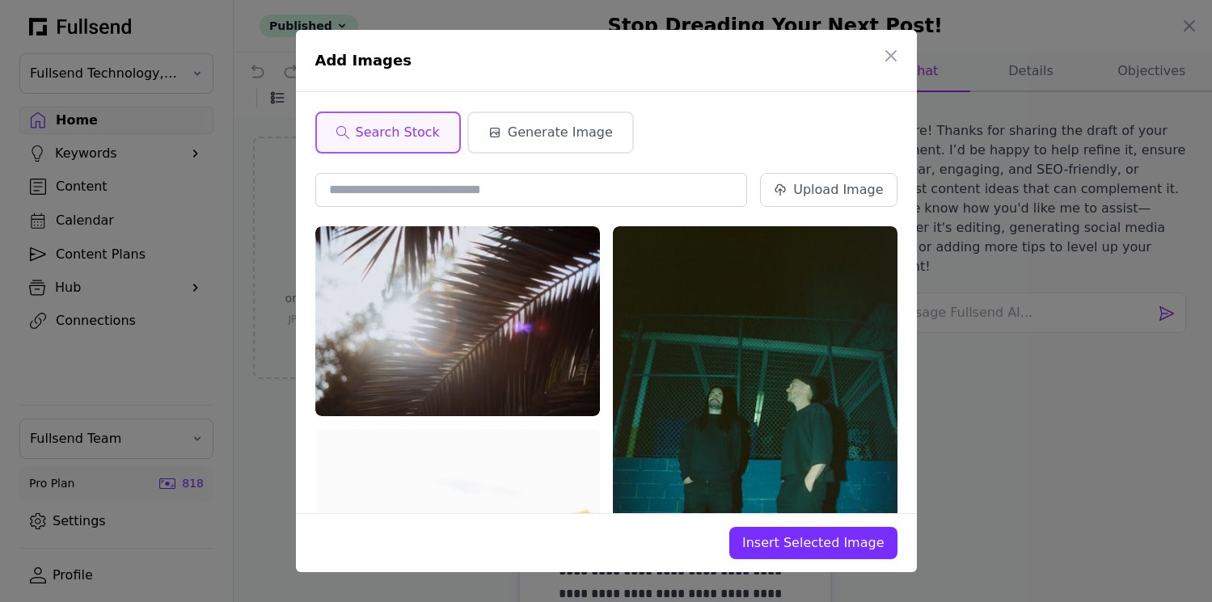
click at [444, 184] on input "text" at bounding box center [531, 190] width 433 height 34
type input "******"
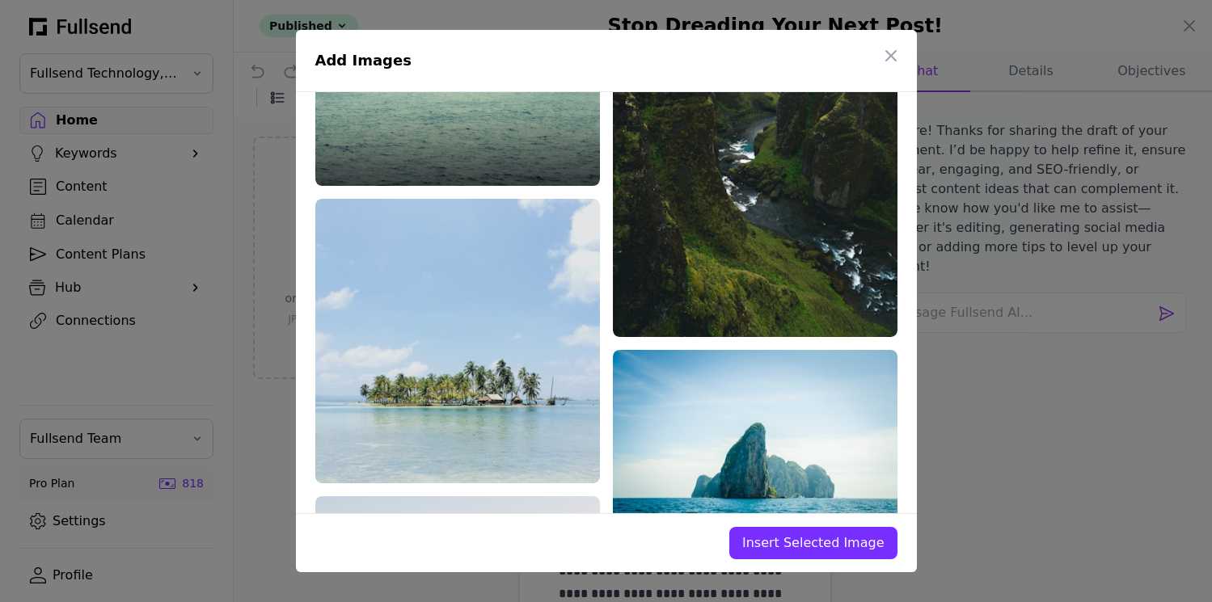
scroll to position [3042, 0]
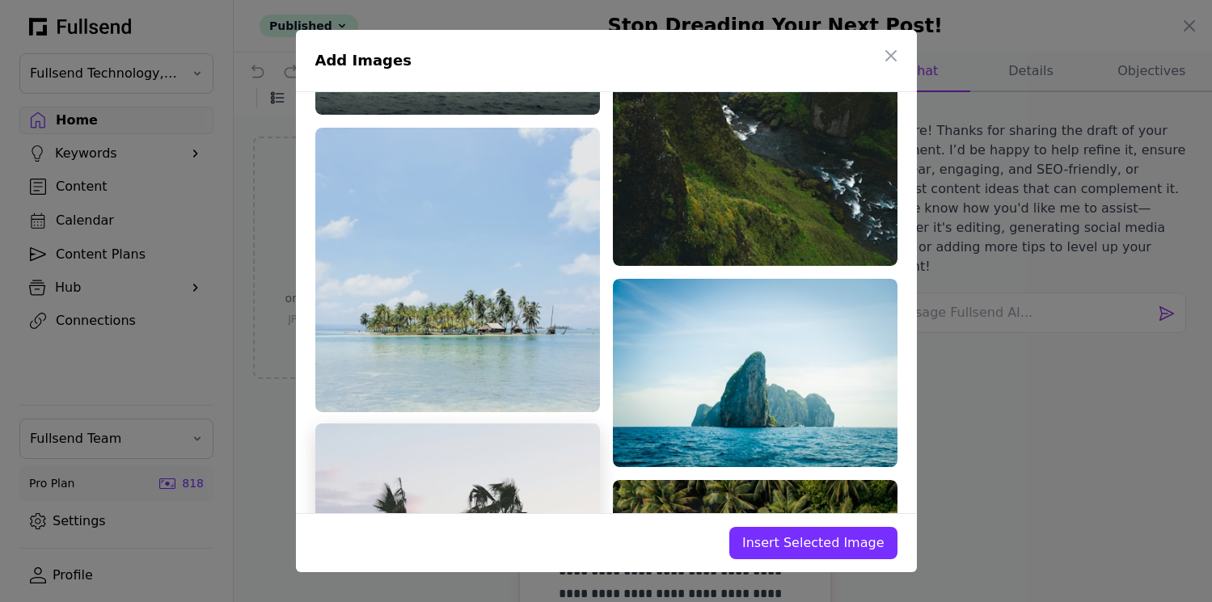
click at [501, 424] on img at bounding box center [457, 613] width 285 height 379
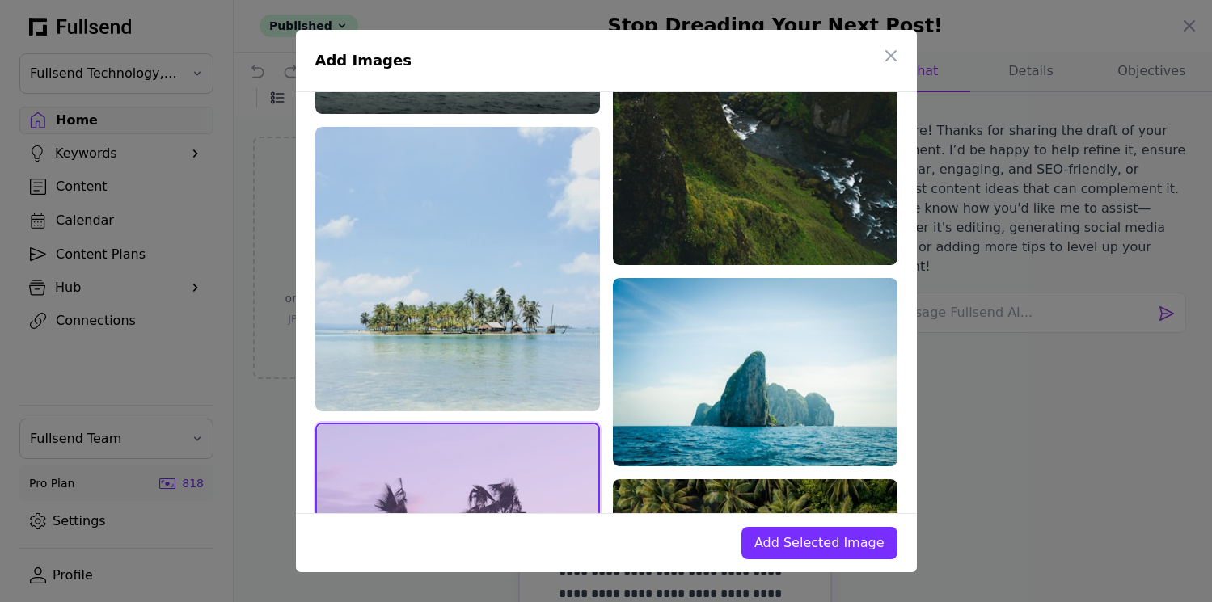
scroll to position [3044, 0]
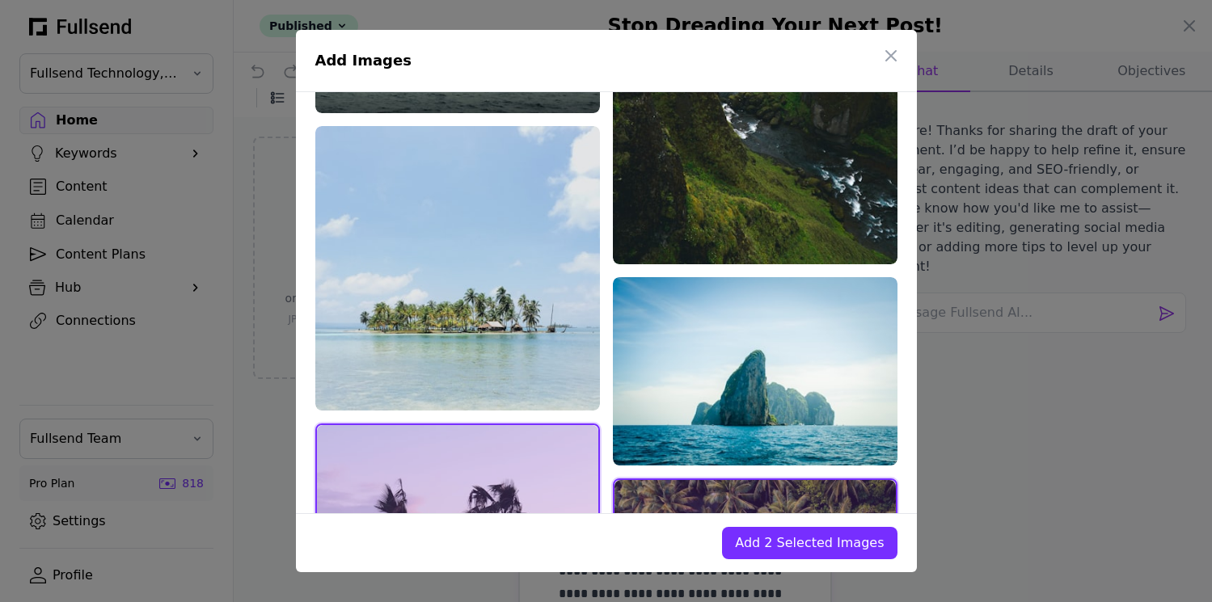
click at [798, 546] on span "Add 2 Selected Images" at bounding box center [809, 543] width 149 height 19
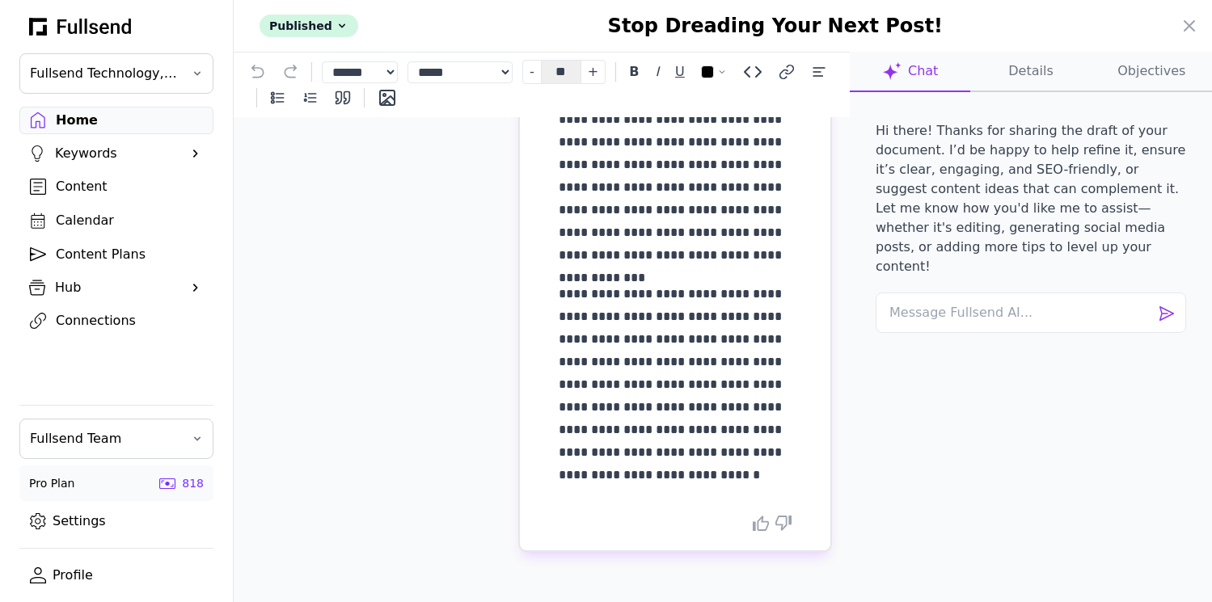
scroll to position [0, 0]
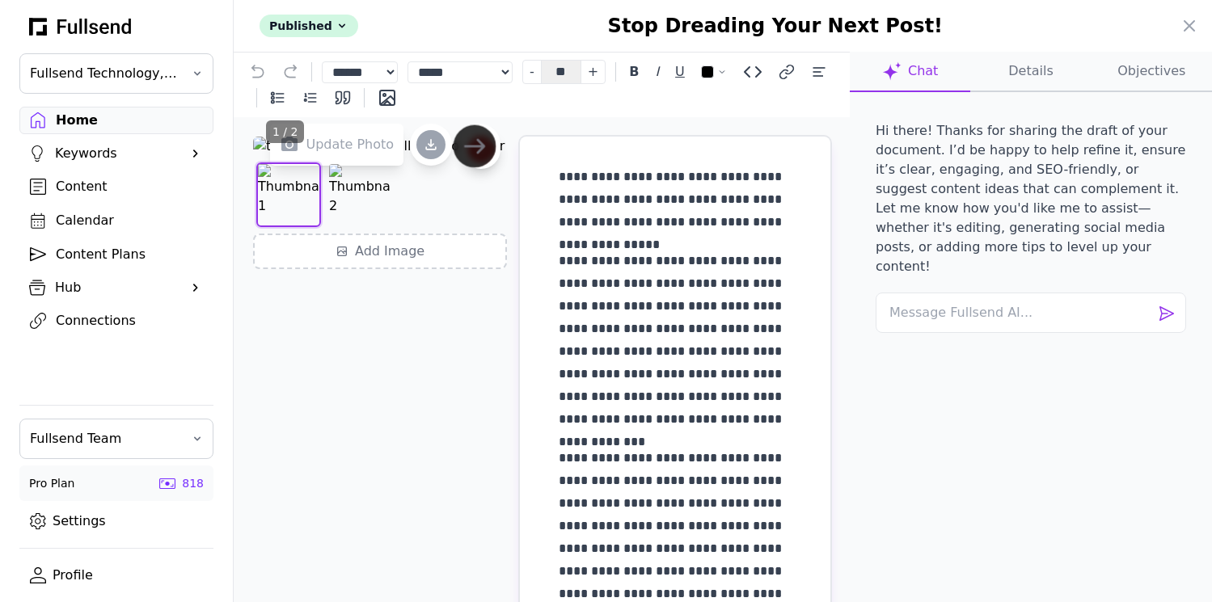
click at [471, 157] on icon "Next image" at bounding box center [474, 146] width 21 height 21
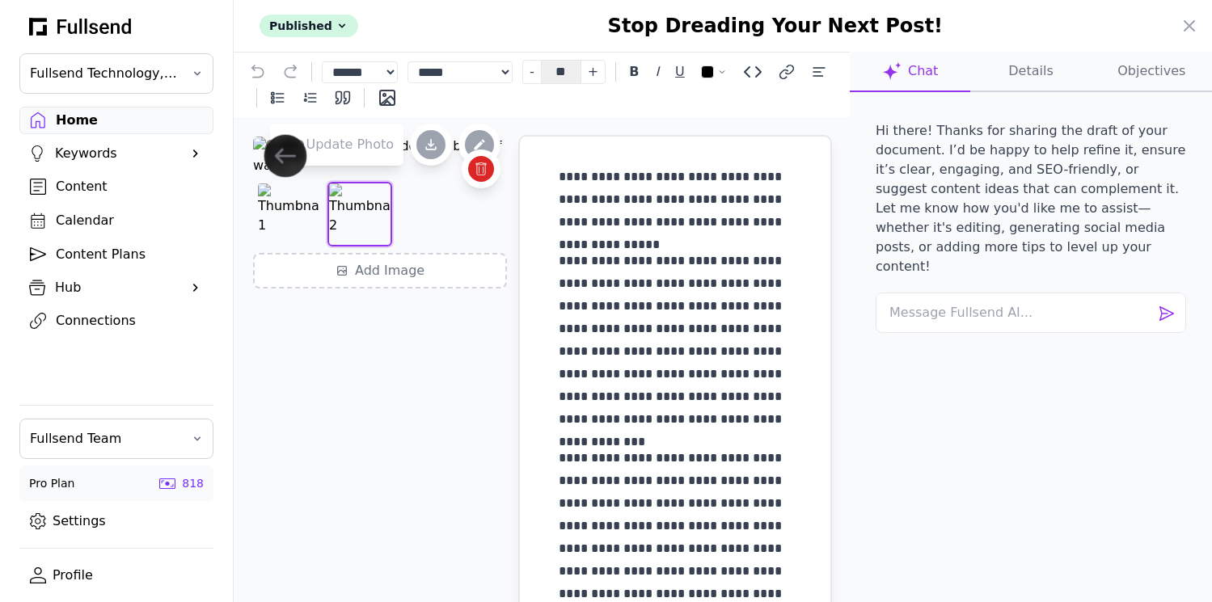
click at [286, 163] on icon "Previous image" at bounding box center [285, 156] width 19 height 13
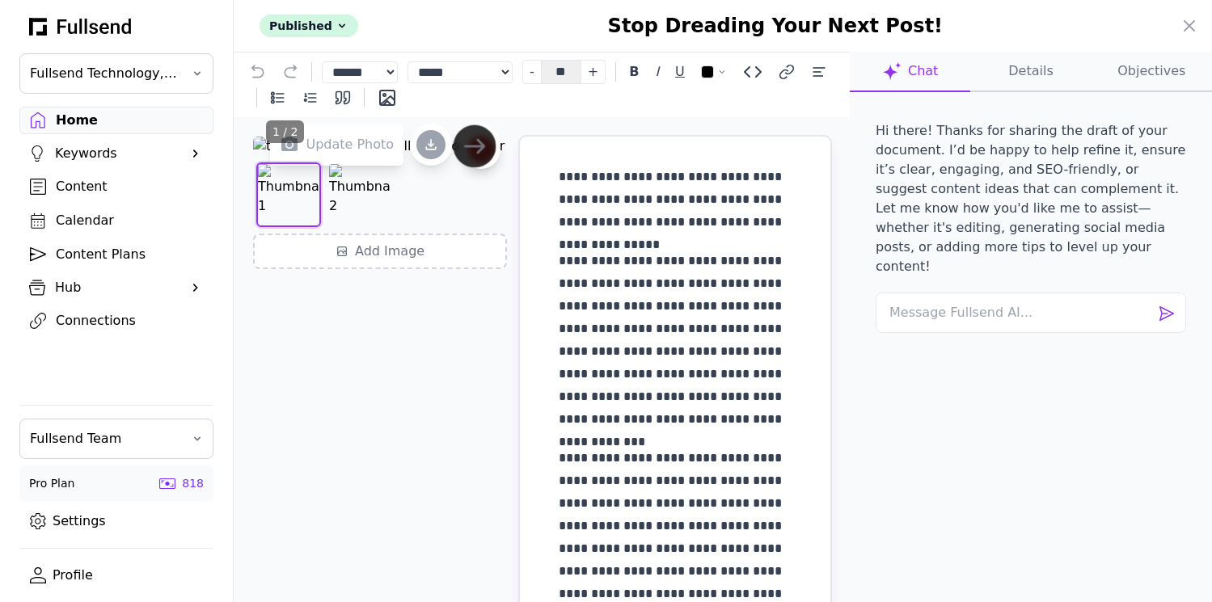
click at [491, 168] on button "Next image" at bounding box center [475, 146] width 43 height 43
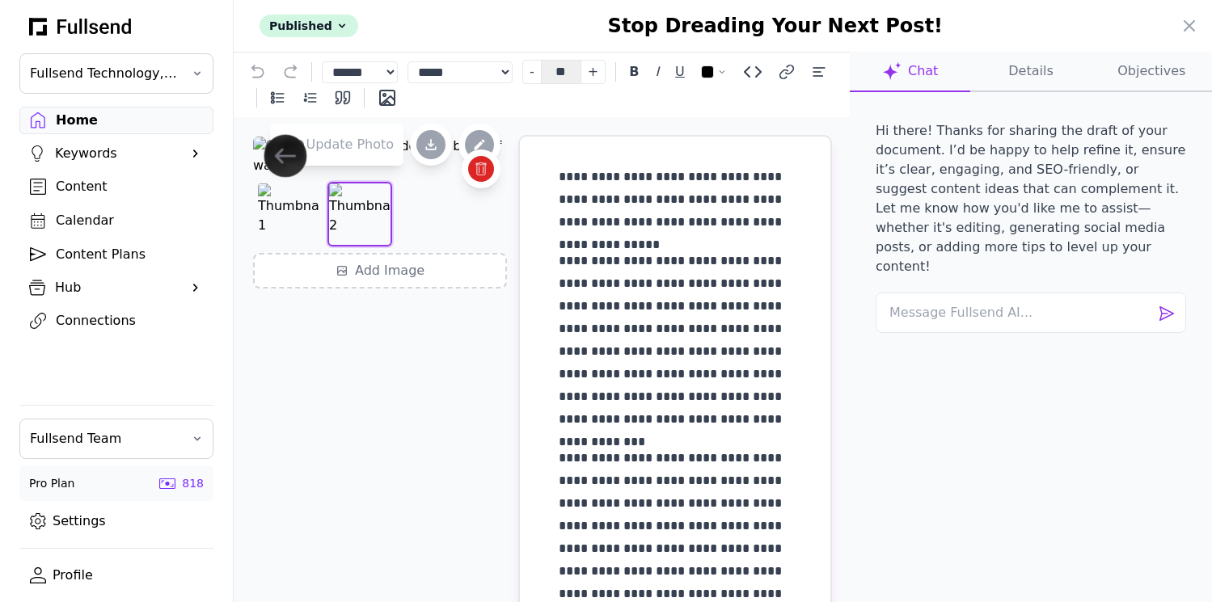
click at [299, 178] on button "Previous image" at bounding box center [285, 156] width 43 height 43
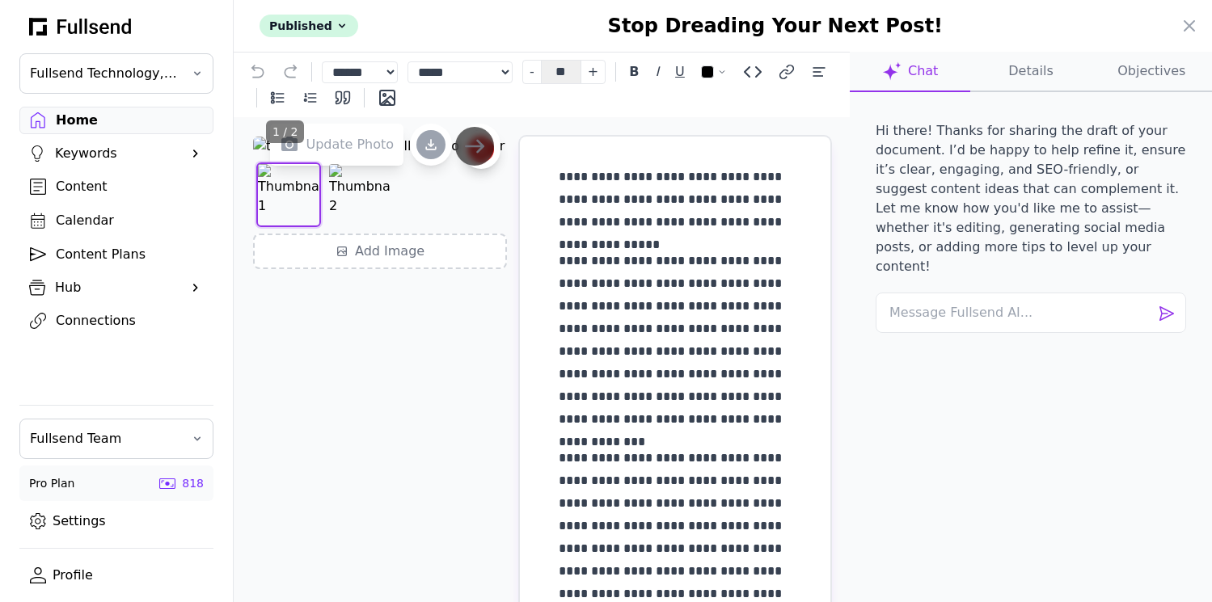
click at [112, 153] on div at bounding box center [606, 301] width 1212 height 602
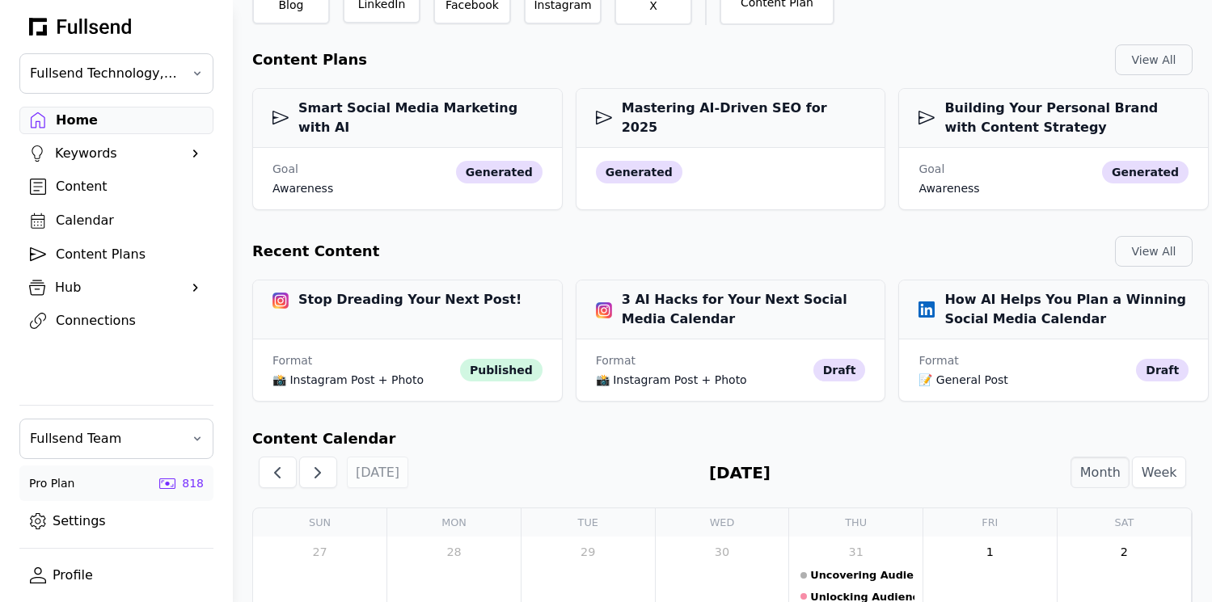
click at [104, 153] on div "Keywords" at bounding box center [116, 153] width 123 height 19
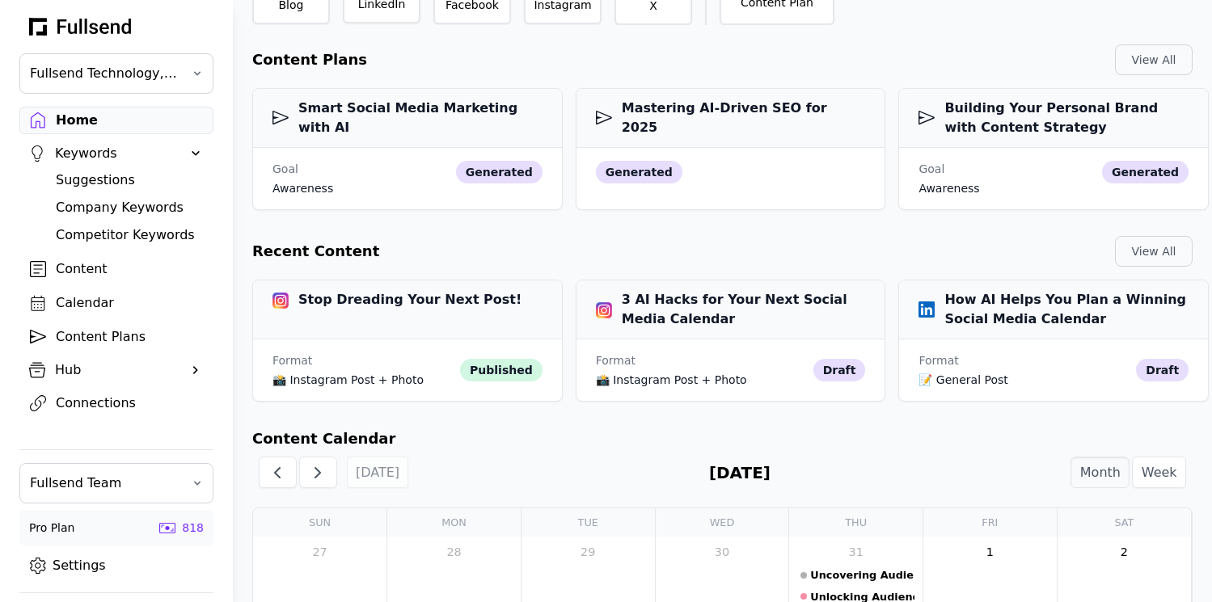
click at [105, 188] on div "Suggestions" at bounding box center [129, 180] width 147 height 19
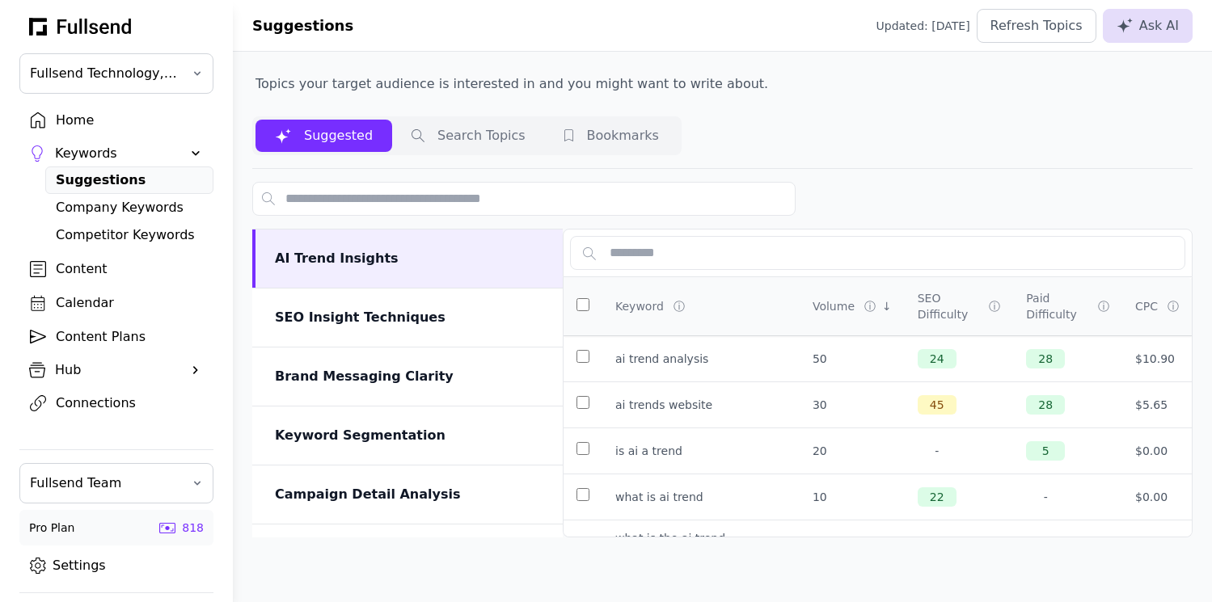
click at [80, 121] on div "Home" at bounding box center [129, 120] width 147 height 19
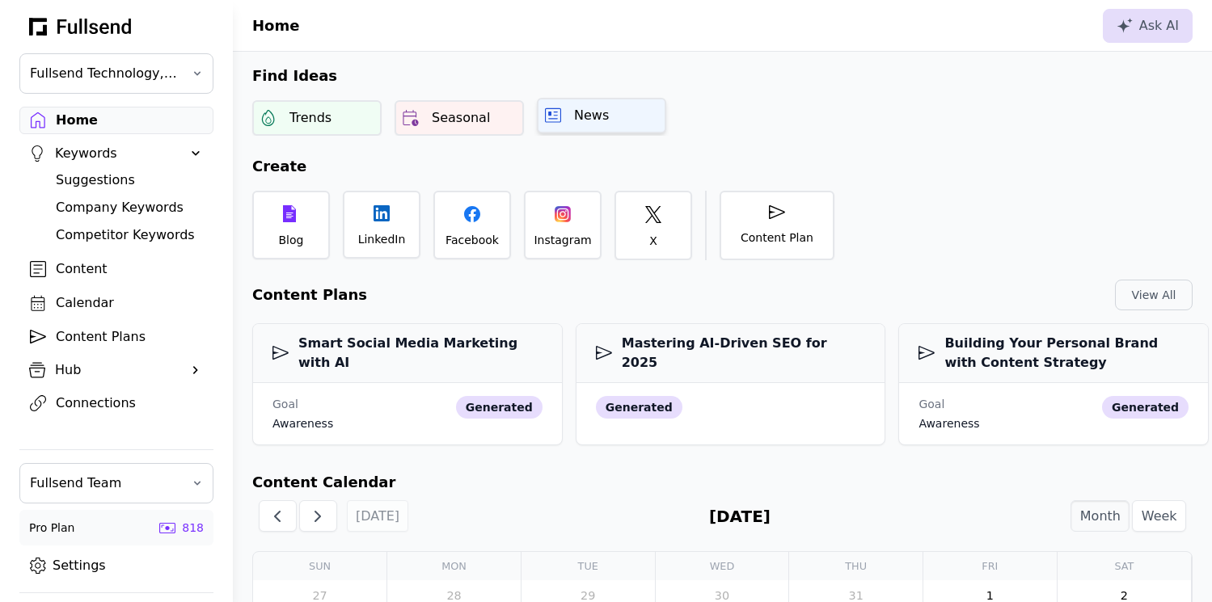
click at [571, 124] on div "News" at bounding box center [601, 116] width 129 height 36
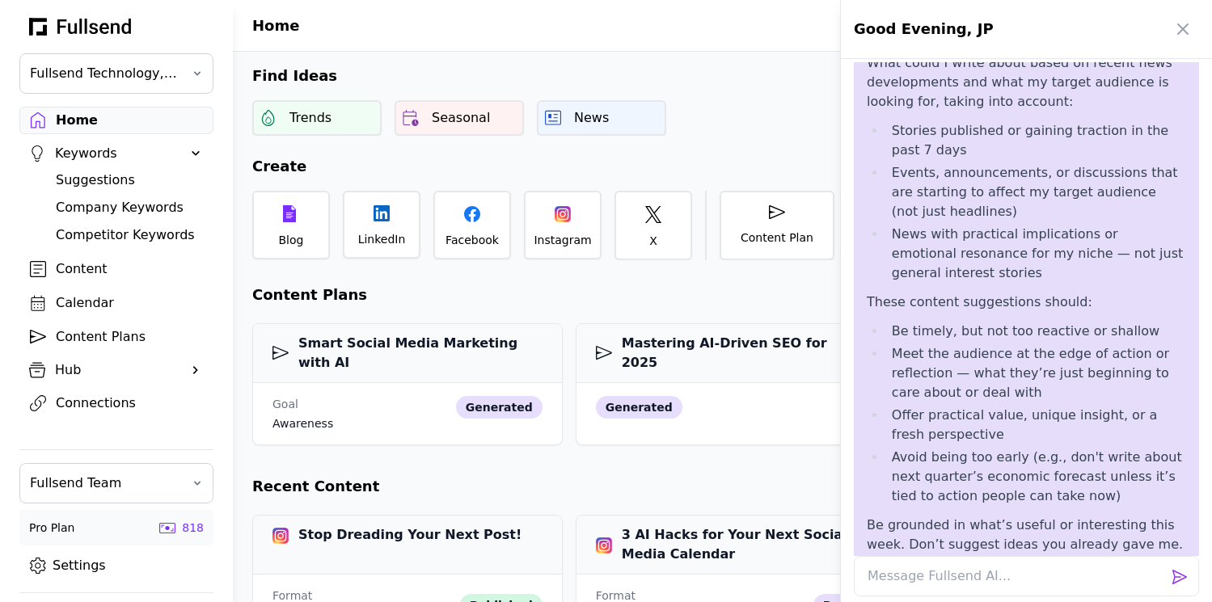
scroll to position [26, 0]
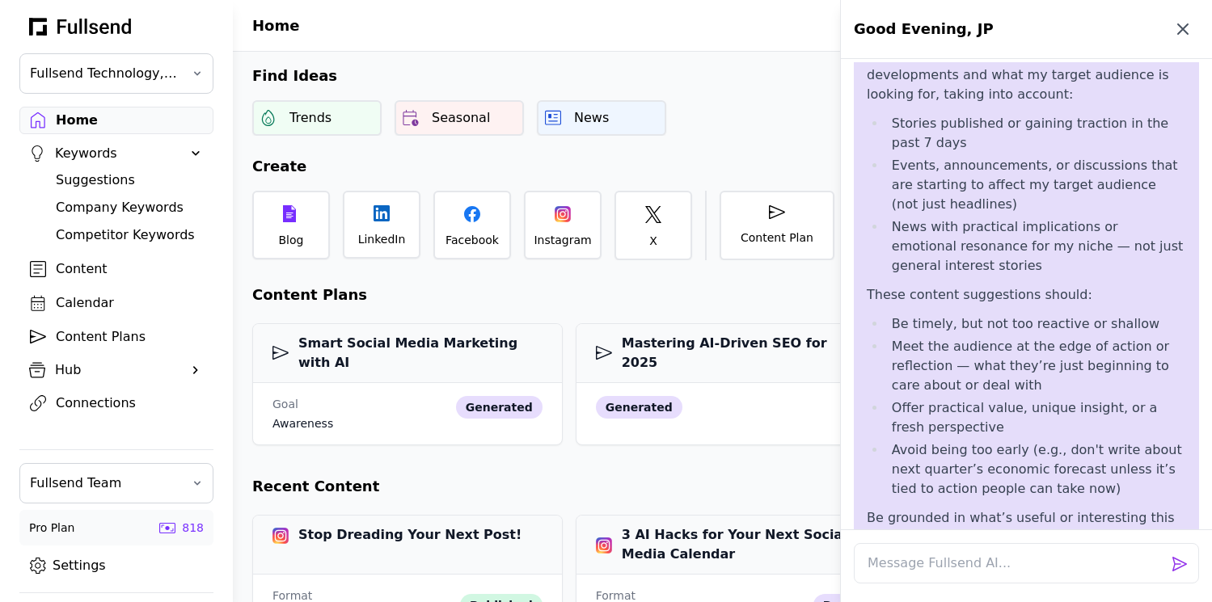
click at [1181, 38] on icon "button" at bounding box center [1182, 28] width 19 height 19
